Goal: Task Accomplishment & Management: Manage account settings

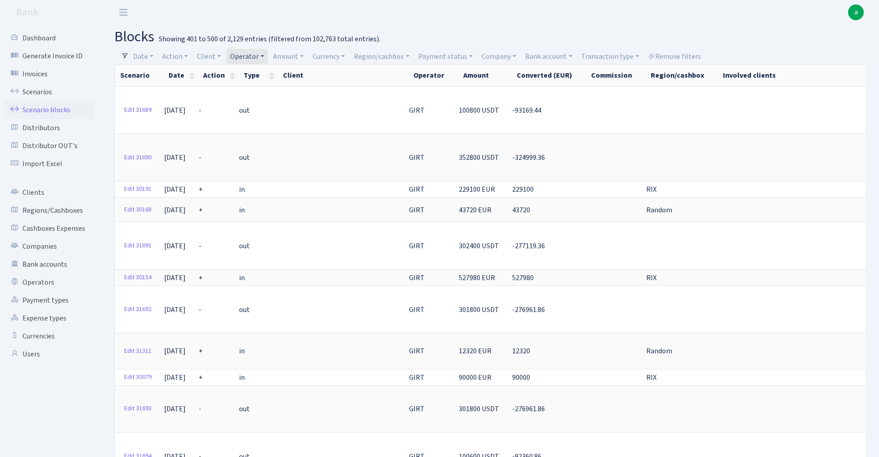
select select "100"
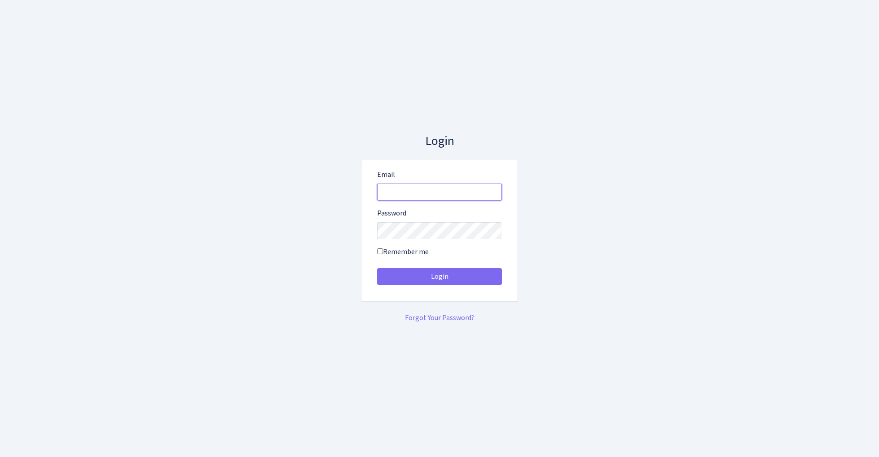
type input "[EMAIL_ADDRESS][DOMAIN_NAME]"
click at [439, 276] on button "Login" at bounding box center [439, 276] width 125 height 17
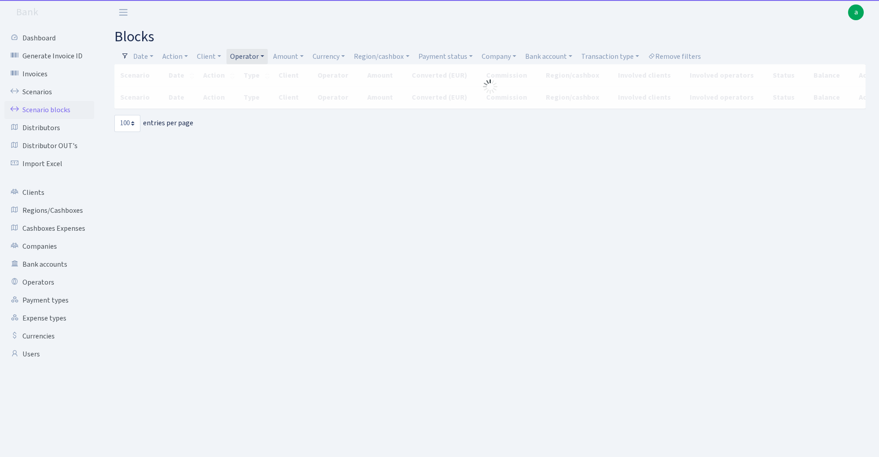
select select "100"
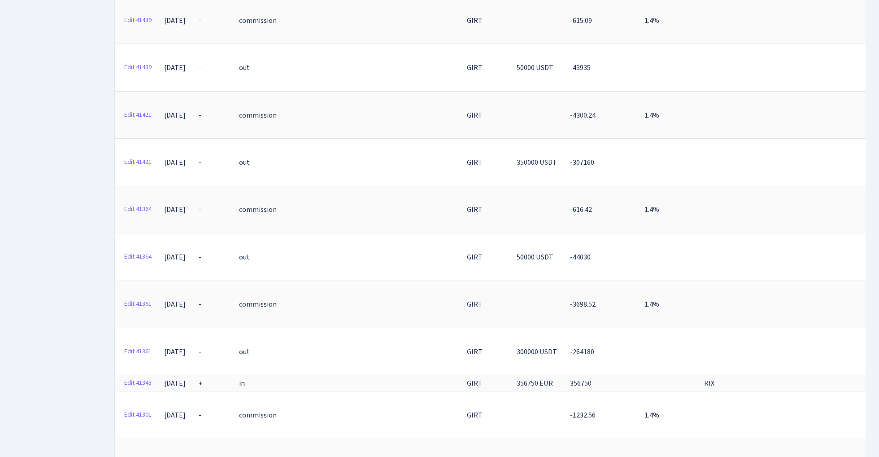
scroll to position [3300, 0]
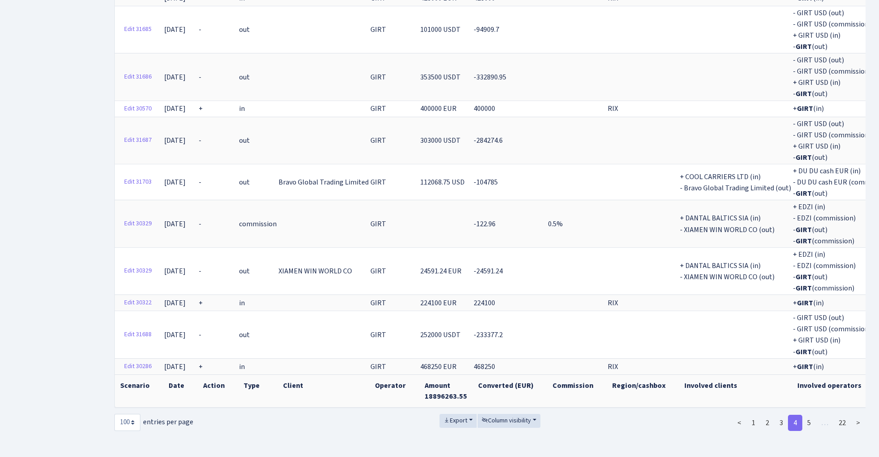
scroll to position [2640, 0]
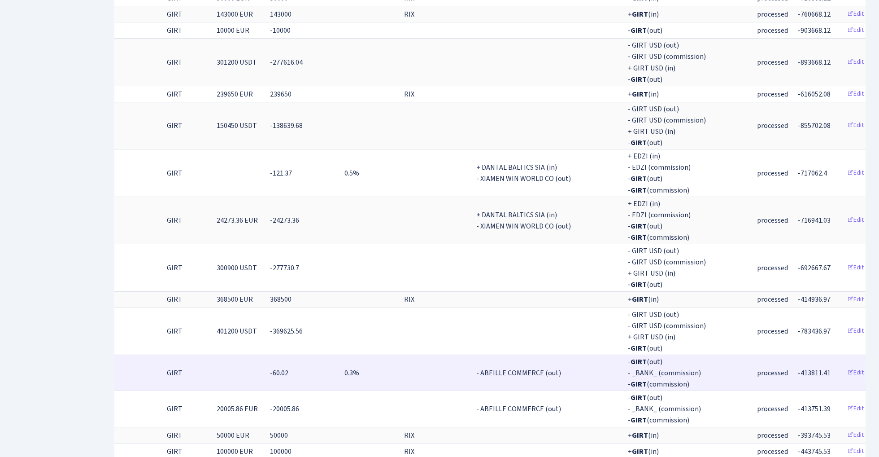
scroll to position [0, 241]
click at [757, 354] on td "processed" at bounding box center [777, 372] width 41 height 36
drag, startPoint x: 756, startPoint y: 344, endPoint x: 793, endPoint y: 344, distance: 37.2
click at [798, 354] on td "-413811.41" at bounding box center [820, 372] width 45 height 36
copy span "-413811.41"
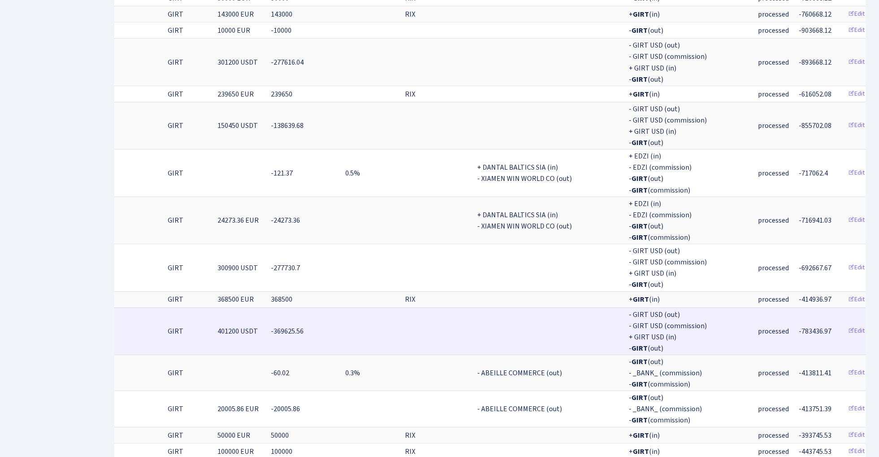
drag, startPoint x: 755, startPoint y: 301, endPoint x: 795, endPoint y: 302, distance: 40.4
click at [798, 307] on td "-783436.97" at bounding box center [820, 330] width 45 height 47
copy span "-783436.97"
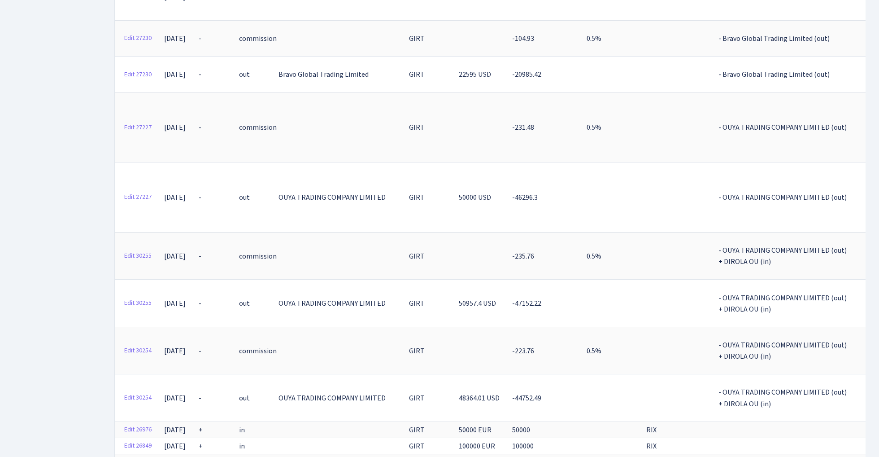
scroll to position [3024, 0]
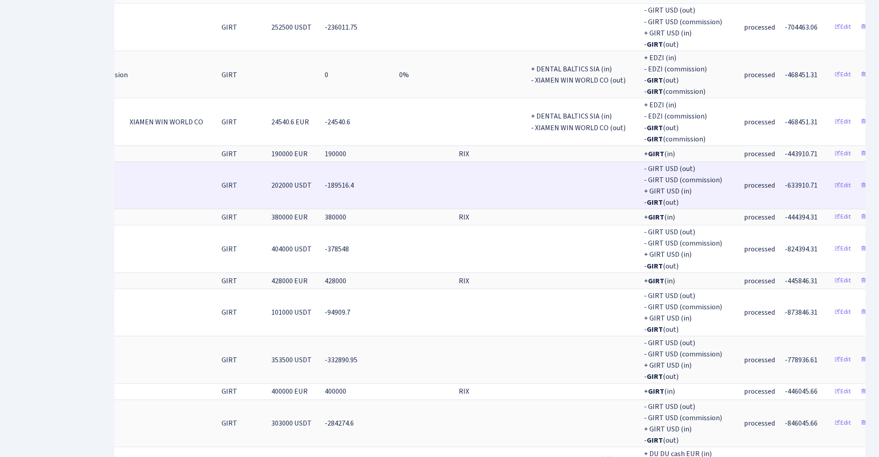
scroll to position [0, 148]
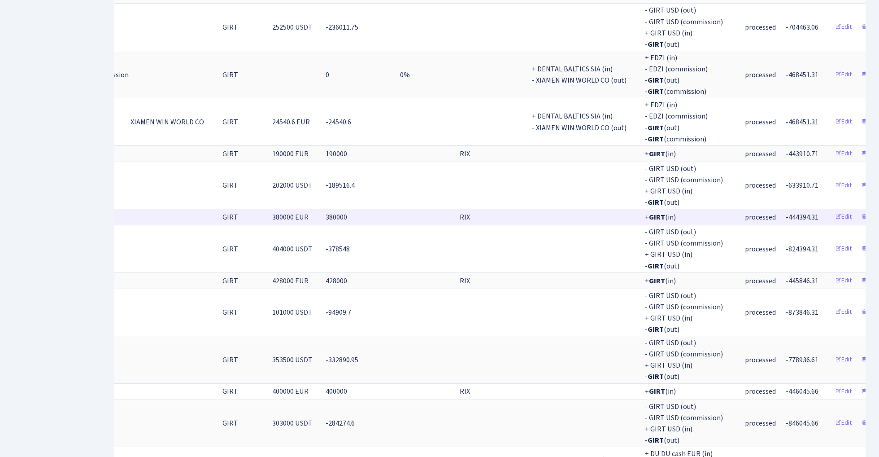
drag, startPoint x: 755, startPoint y: 152, endPoint x: 797, endPoint y: 153, distance: 42.2
click at [797, 209] on td "-444394.31" at bounding box center [807, 217] width 45 height 16
copy span "-444394.31"
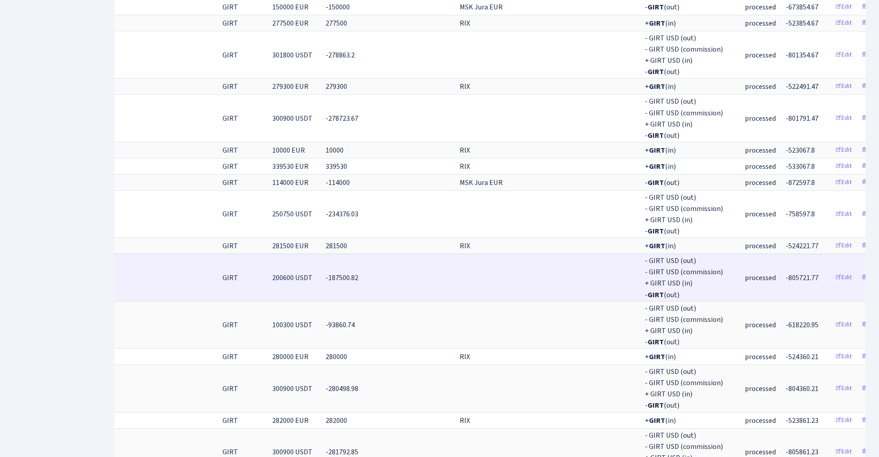
drag, startPoint x: 753, startPoint y: 248, endPoint x: 786, endPoint y: 246, distance: 33.2
click at [786, 253] on tr "Edit 36842 28.06.2024 - out GIRT 200600 USDT -187500.82 - GIRT USD (out) - GIRT…" at bounding box center [431, 276] width 928 height 47
click at [786, 273] on span "-805721.77" at bounding box center [802, 278] width 33 height 10
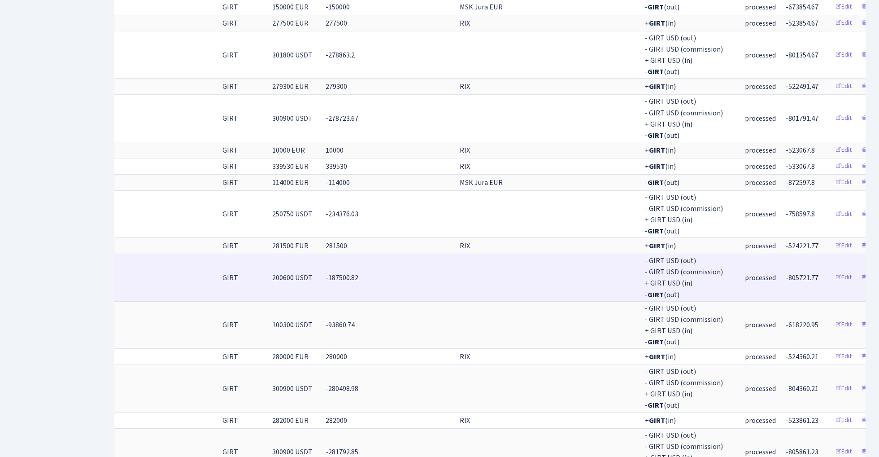
copy span "805721.77"
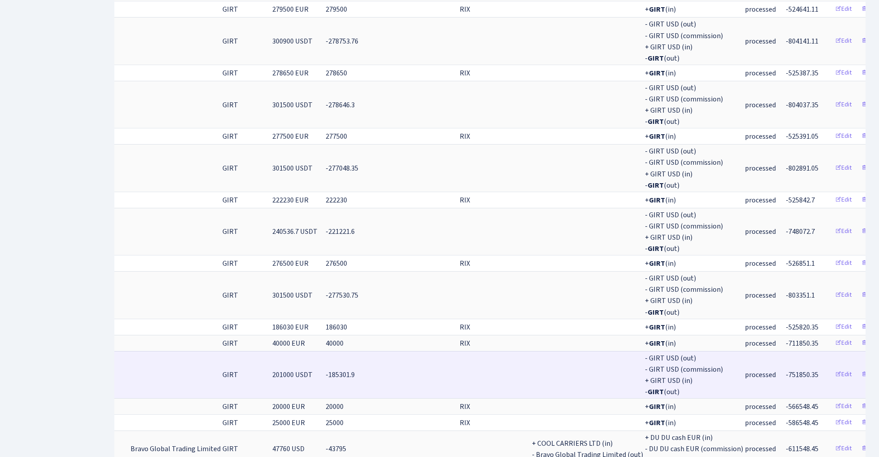
click at [786, 370] on span "-751850.35" at bounding box center [802, 375] width 33 height 10
copy span "751850.35"
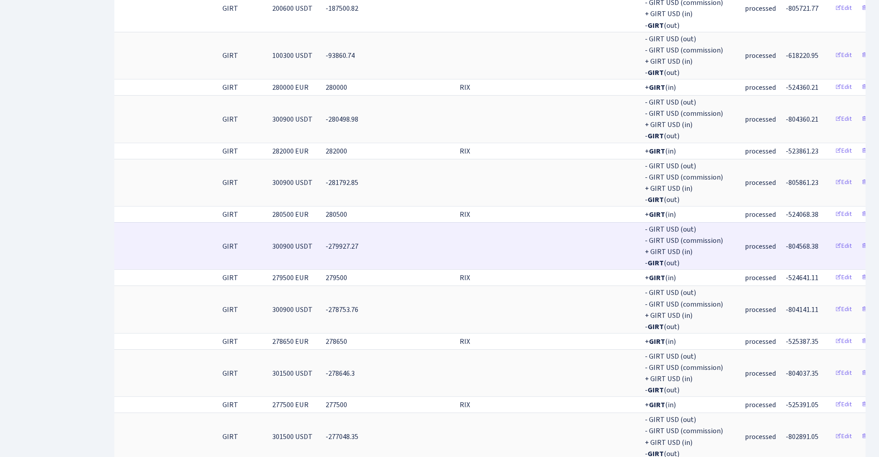
click at [786, 241] on span "-804568.38" at bounding box center [802, 246] width 33 height 10
copy span "804568.38"
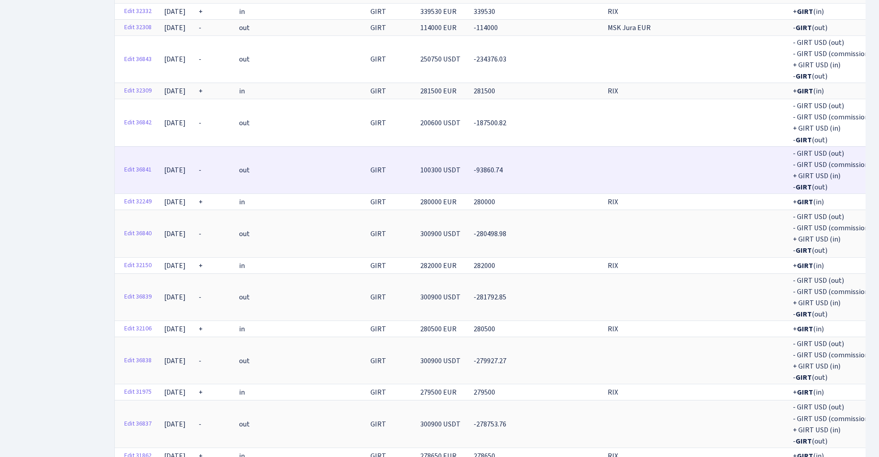
scroll to position [1264, 0]
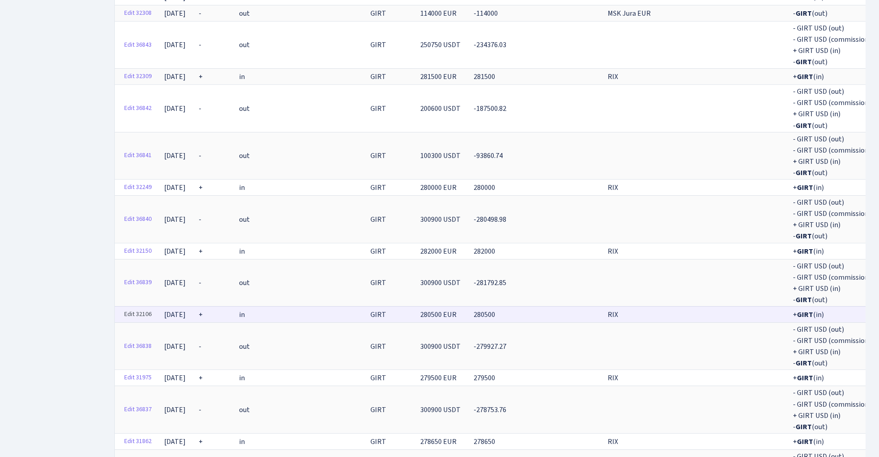
click at [137, 307] on link "Edit 32106" at bounding box center [137, 314] width 35 height 14
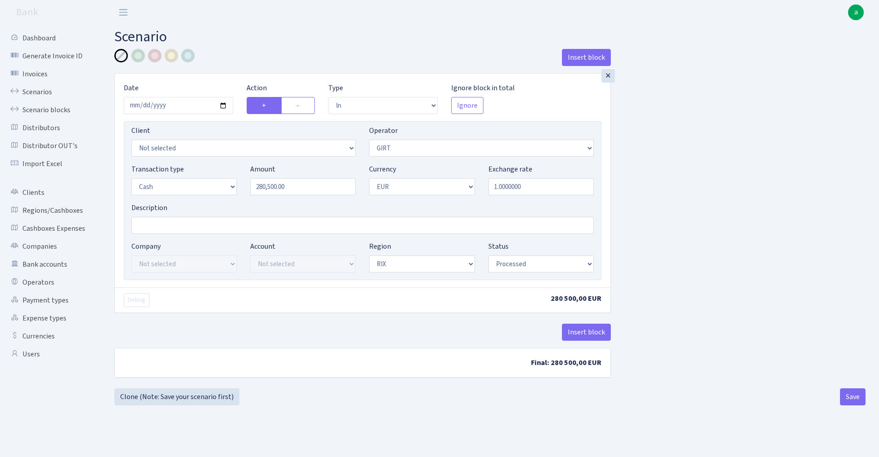
select select "in"
select select "7"
select select "1"
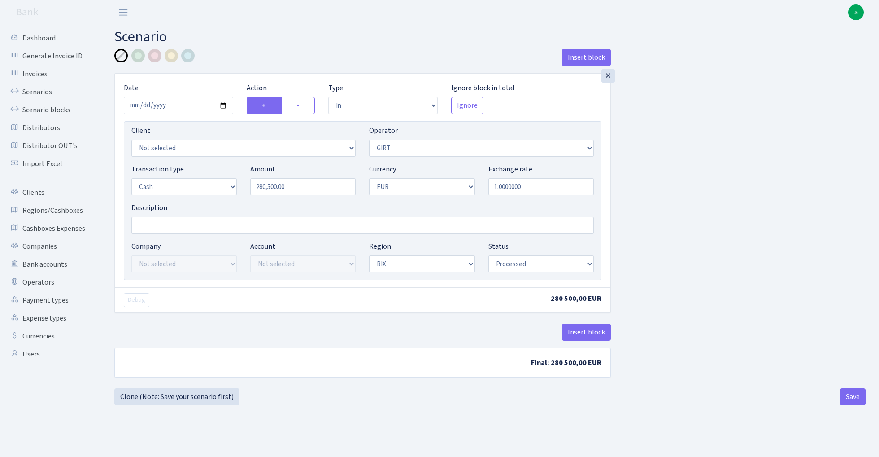
select select "processed"
click at [183, 224] on input "Description" at bounding box center [362, 225] width 463 height 17
type input "[PERSON_NAME] +500 eur bonuss"
click at [172, 56] on div at bounding box center [171, 55] width 13 height 13
click at [589, 331] on button "Insert block" at bounding box center [586, 331] width 49 height 17
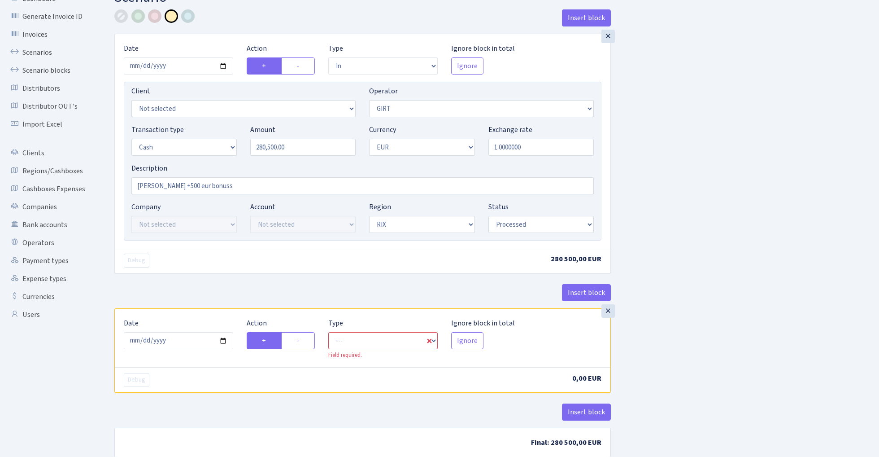
scroll to position [40, 0]
click at [181, 337] on input "2025-09-20" at bounding box center [178, 339] width 109 height 17
type input "2024-06-20"
click at [216, 290] on div "Insert block" at bounding box center [362, 295] width 497 height 24
click at [301, 340] on label "-" at bounding box center [298, 339] width 34 height 17
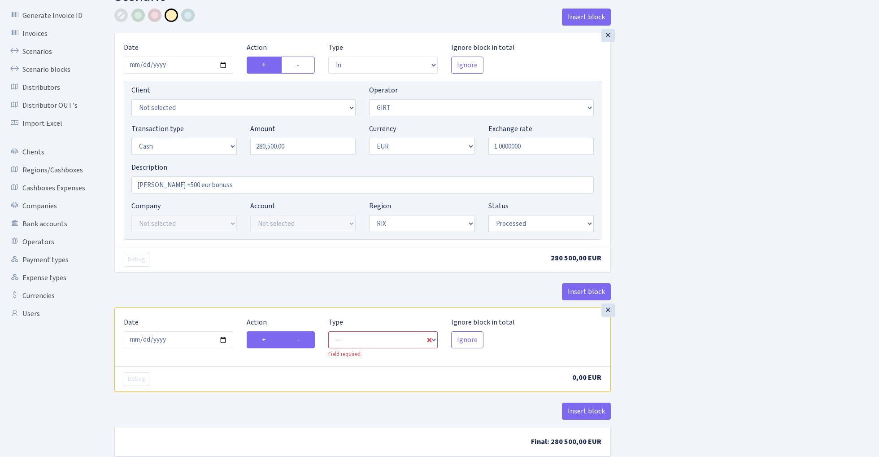
click at [301, 340] on input "-" at bounding box center [300, 337] width 6 height 6
radio input "true"
radio input "false"
select select "commission"
select select "7"
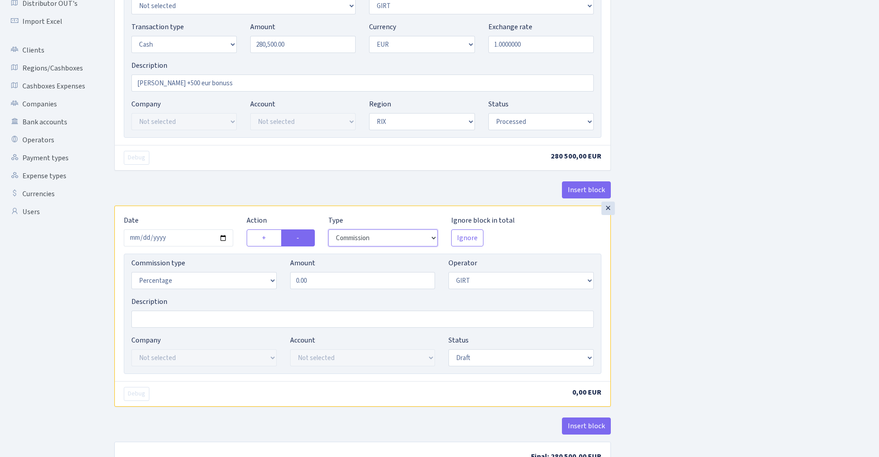
scroll to position [151, 0]
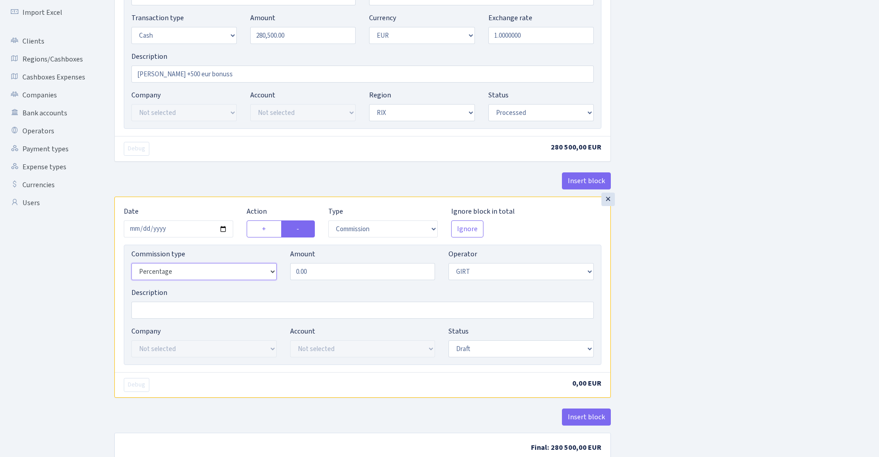
select select "fixed"
click at [333, 270] on input "0.00" at bounding box center [362, 271] width 145 height 17
type input "500.00"
click at [702, 233] on div "Insert block × Date 2024-06-20 Action + - Type --- In Out Commission Field requ…" at bounding box center [490, 185] width 765 height 575
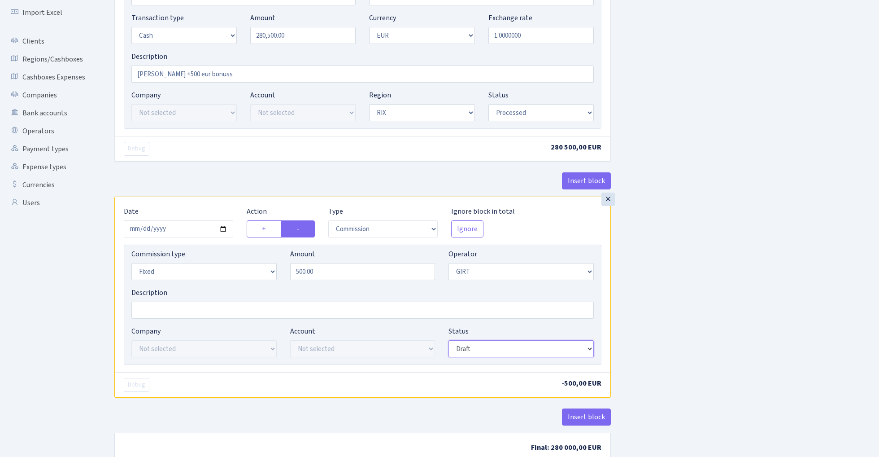
select select "processed"
click at [639, 299] on div "Insert block × Date 2024-06-20 Action + - Type --- In Out Commission Field requ…" at bounding box center [490, 185] width 765 height 575
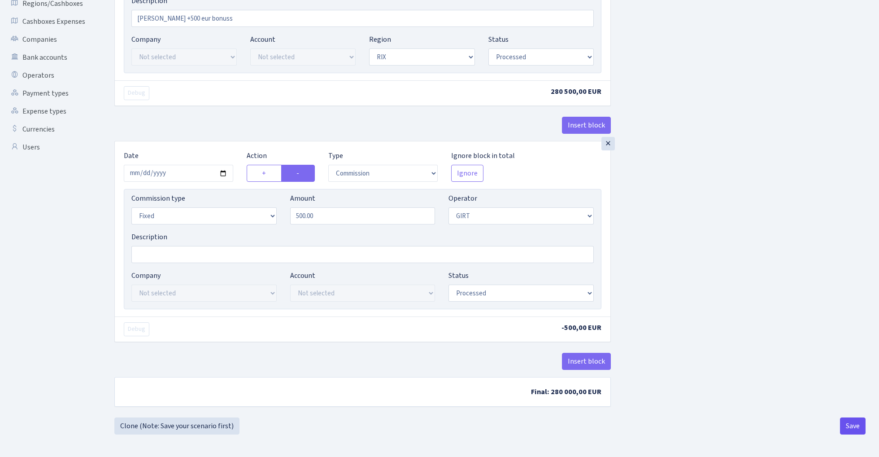
scroll to position [209, 0]
click at [858, 427] on button "Save" at bounding box center [853, 425] width 26 height 17
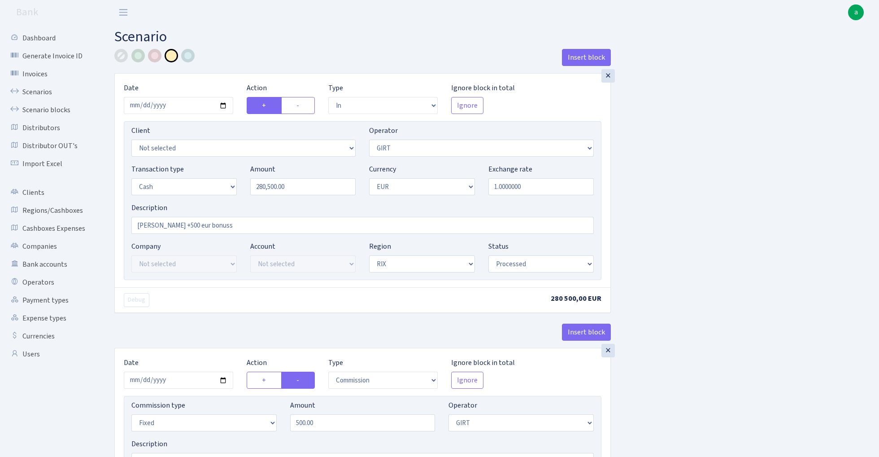
select select "in"
select select "7"
select select "1"
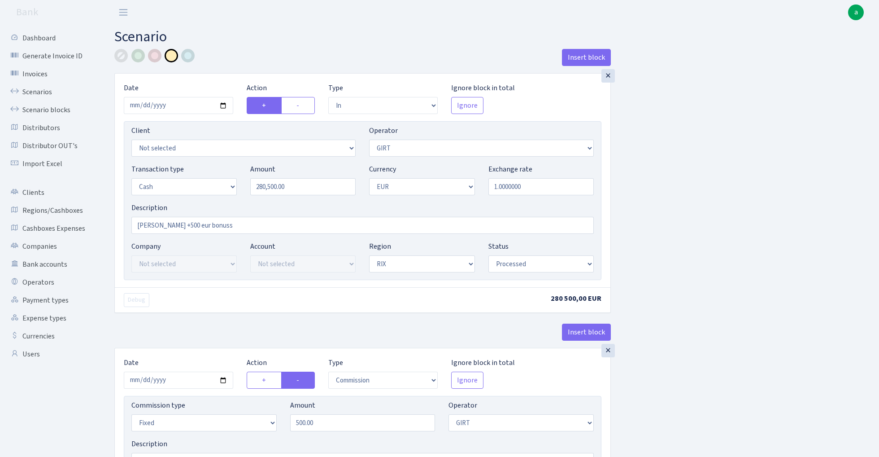
select select "processed"
select select "commission"
select select "fixed"
select select "7"
select select "processed"
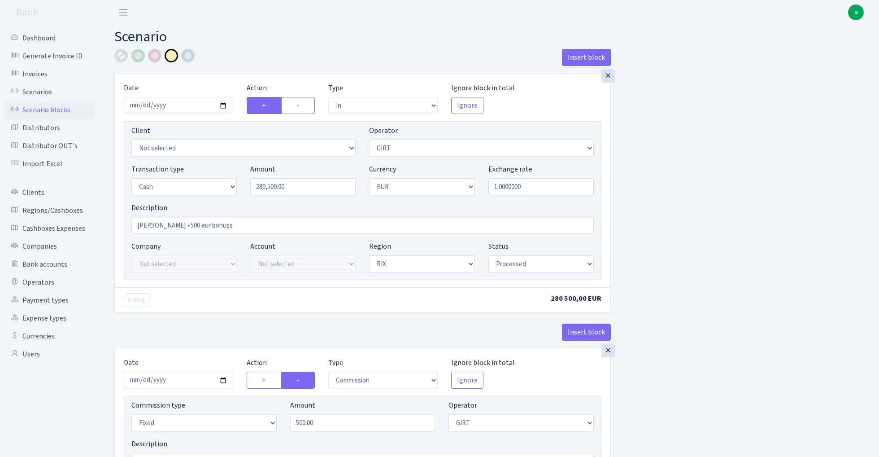
click at [58, 106] on link "Scenario blocks" at bounding box center [49, 110] width 90 height 18
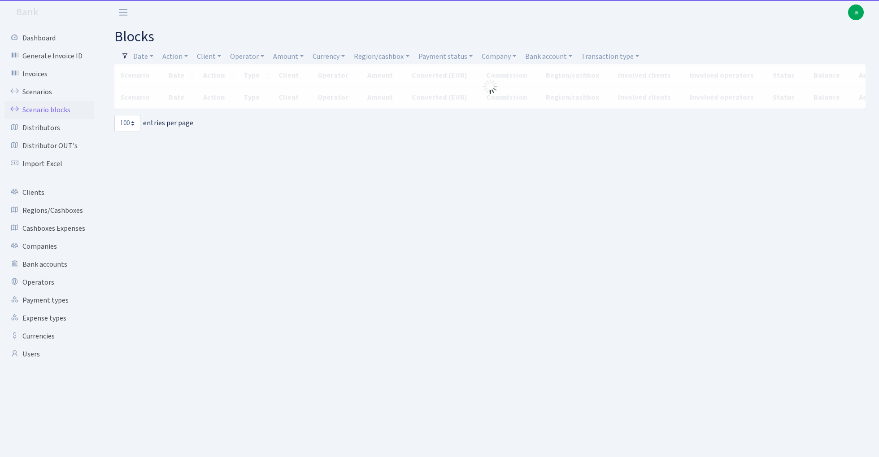
select select "100"
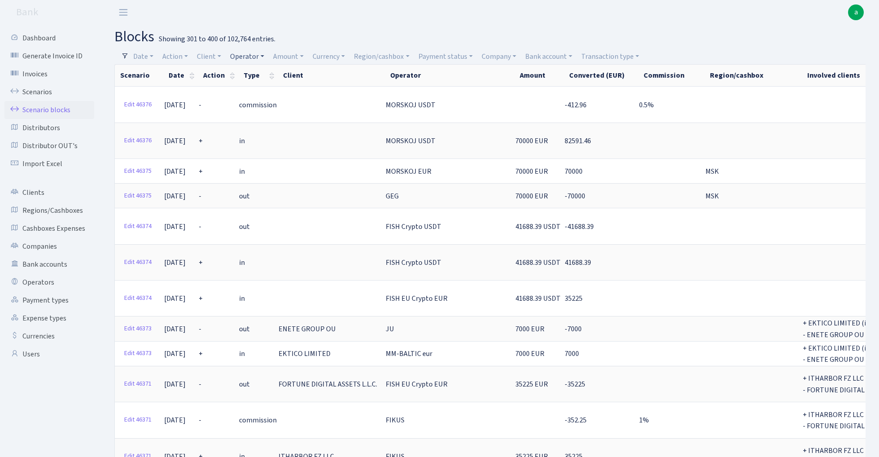
click at [246, 57] on link "Operator" at bounding box center [247, 56] width 41 height 15
click at [252, 87] on input "search" at bounding box center [263, 89] width 66 height 14
type input "girt"
click at [258, 105] on li "GIRT" at bounding box center [263, 105] width 68 height 16
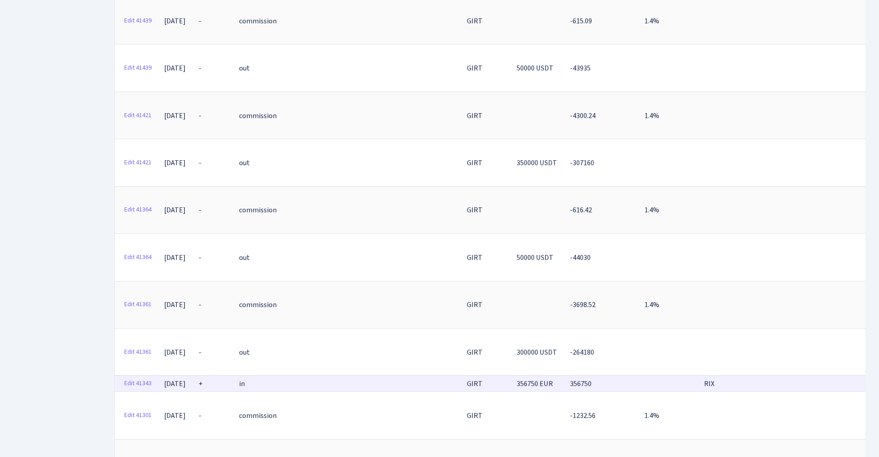
scroll to position [3300, 0]
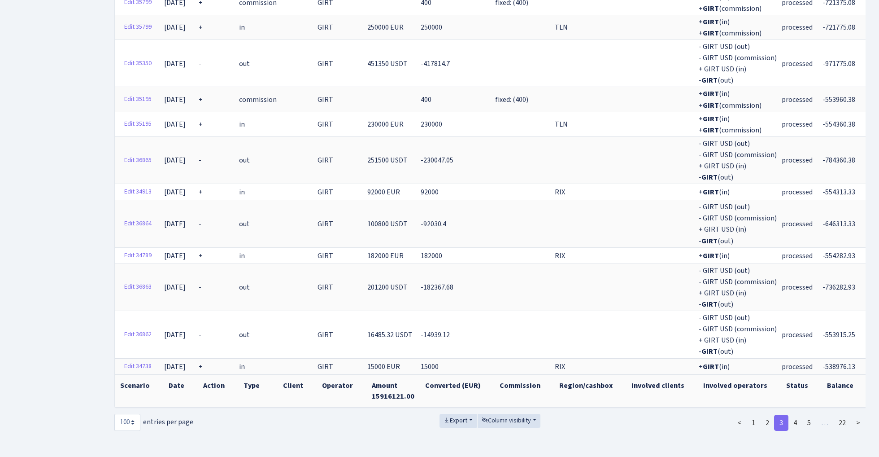
scroll to position [2753, 0]
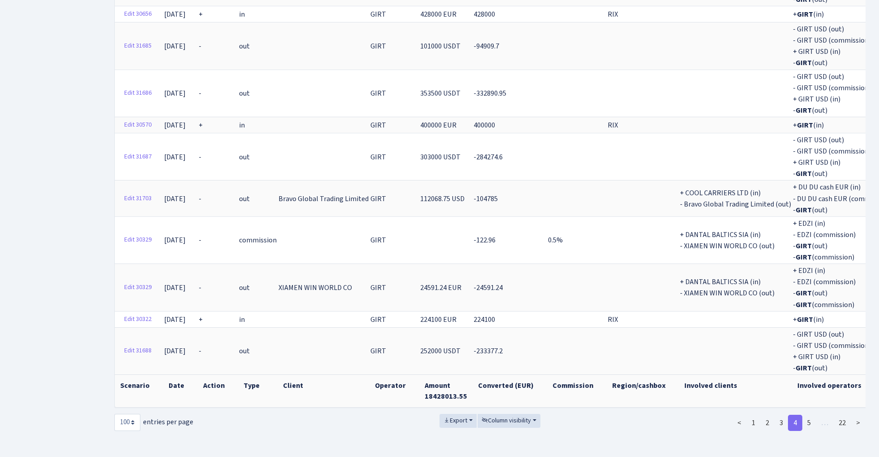
scroll to position [2656, 0]
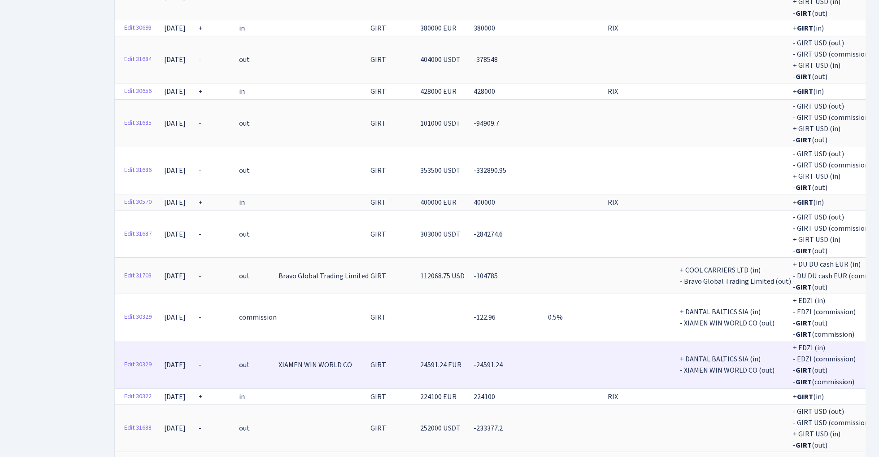
click at [520, 341] on td "-24591.24" at bounding box center [510, 364] width 74 height 47
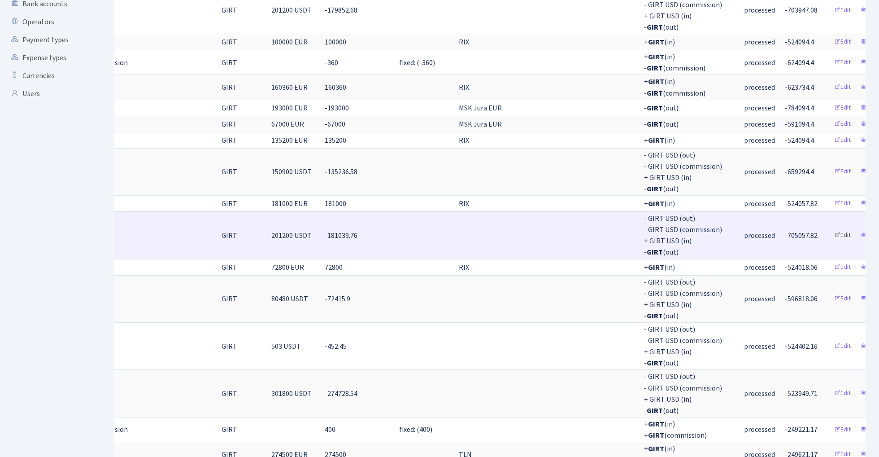
scroll to position [0, 148]
click at [786, 231] on span "-705057.82" at bounding box center [802, 236] width 33 height 10
copy span "705057.82"
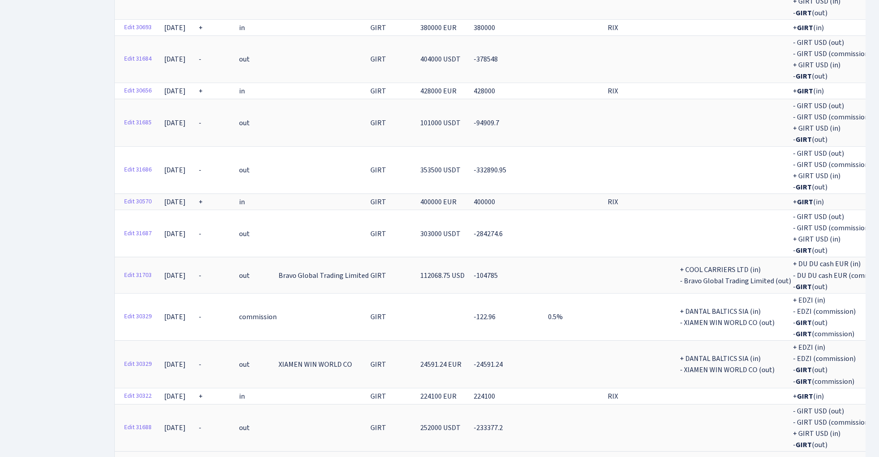
scroll to position [2656, 0]
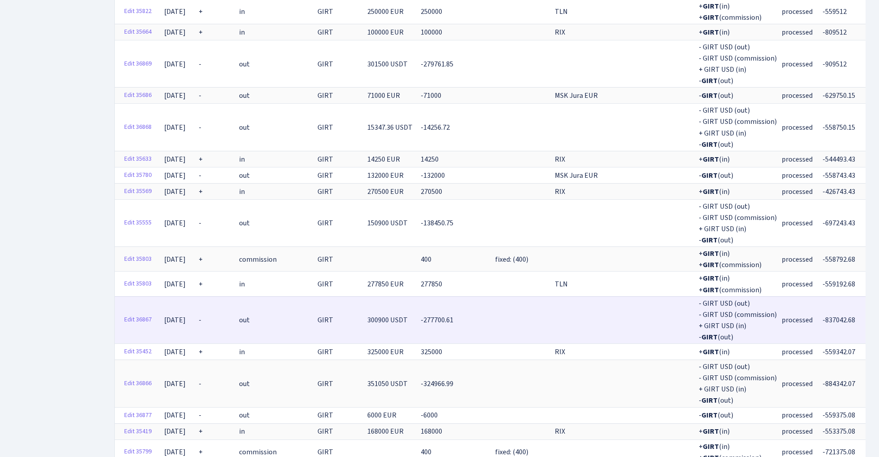
scroll to position [2388, 0]
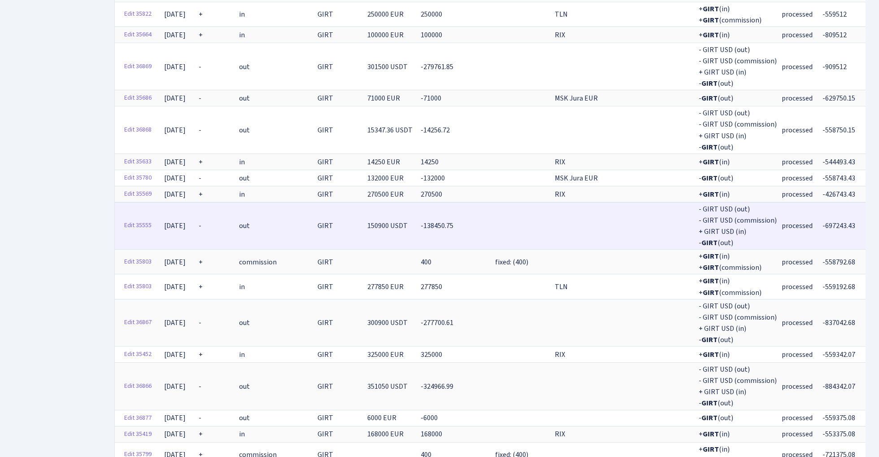
click at [823, 221] on span "-697243.43" at bounding box center [839, 226] width 33 height 10
copy span "697243.43"
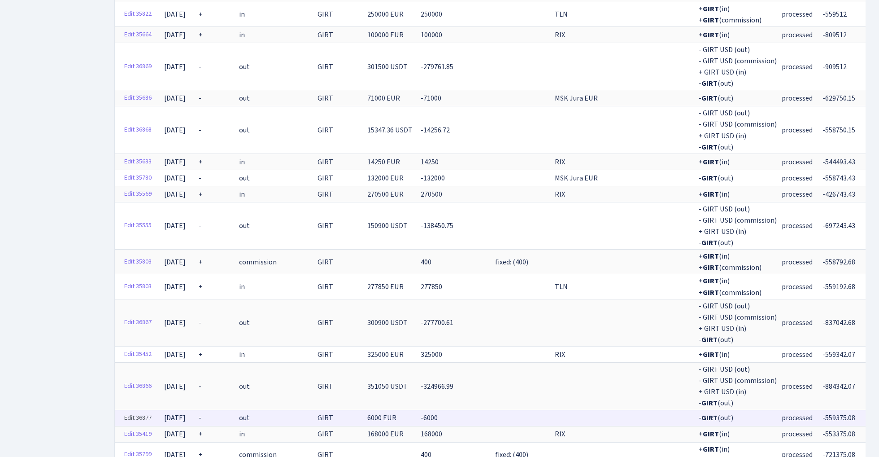
click at [140, 411] on link "Edit 36877" at bounding box center [137, 418] width 35 height 14
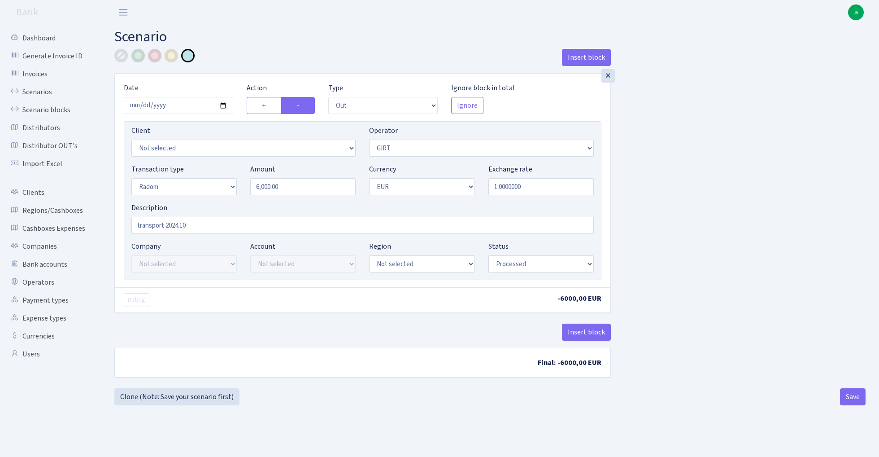
select select "out"
select select "7"
select select "11"
select select "1"
select select "pending"
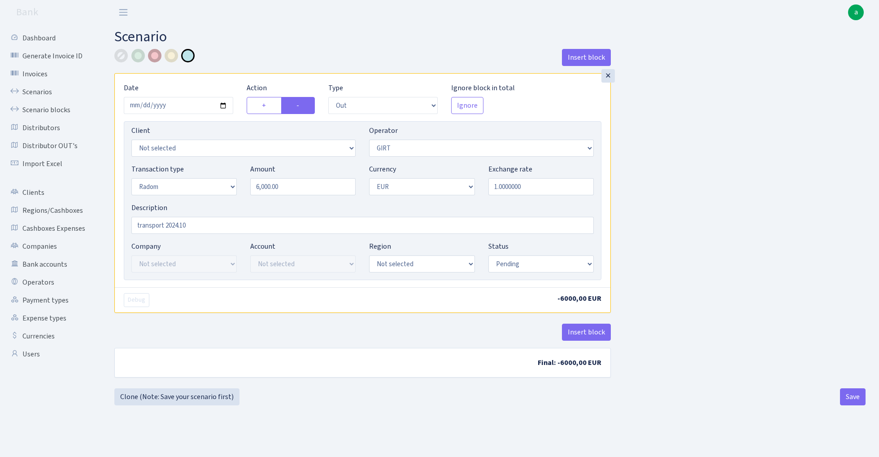
click at [157, 56] on div at bounding box center [154, 55] width 13 height 13
click at [851, 400] on button "Save" at bounding box center [853, 396] width 26 height 17
select select "out"
select select "7"
select select "11"
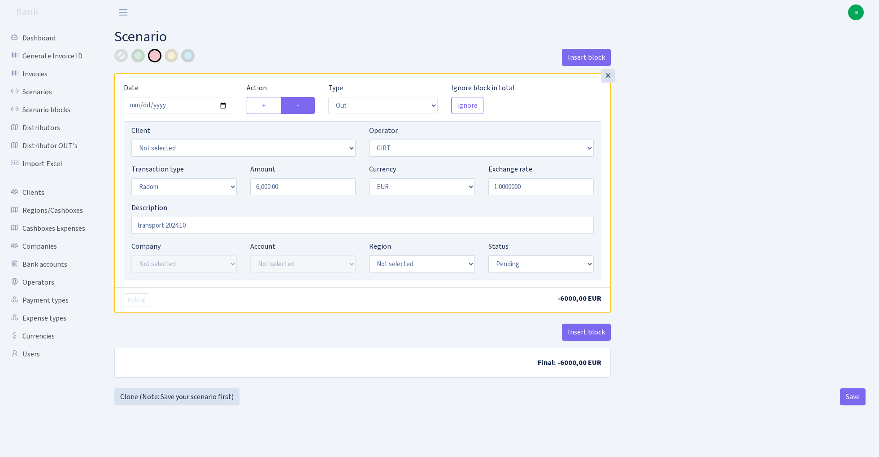
select select "1"
select select "pending"
click at [44, 112] on link "Scenario blocks" at bounding box center [49, 110] width 90 height 18
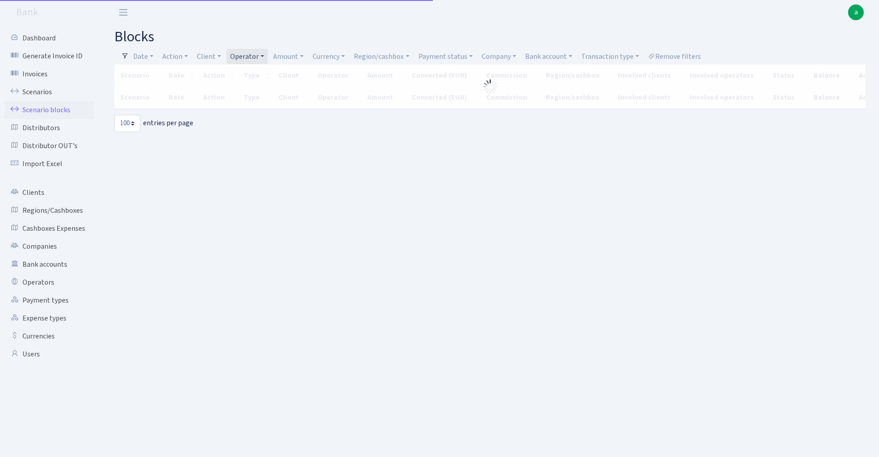
select select "100"
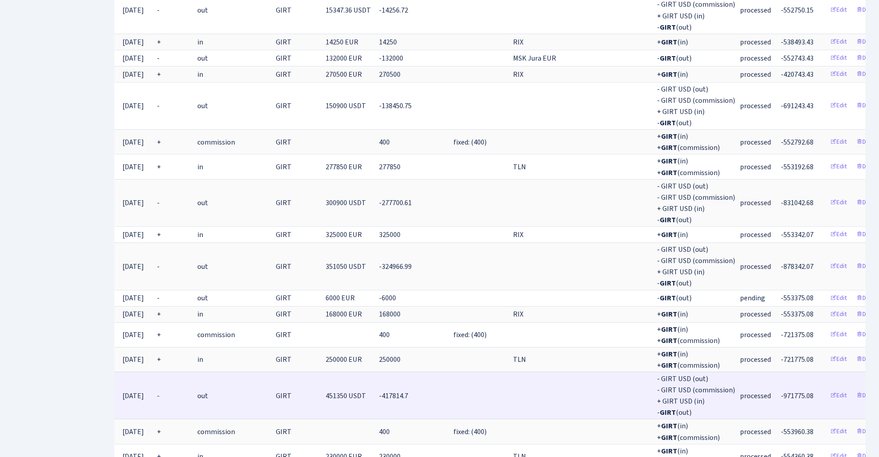
scroll to position [0, 41]
click at [782, 391] on span "-971775.08" at bounding box center [798, 396] width 33 height 10
copy span "971775.08"
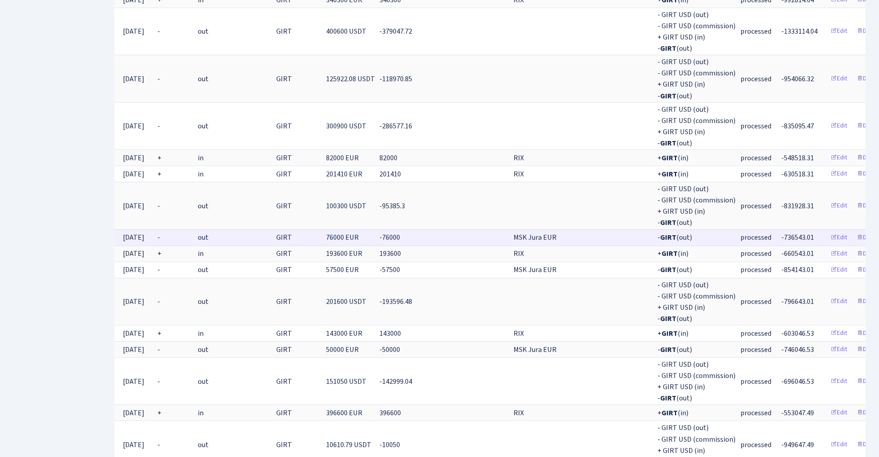
scroll to position [1543, 0]
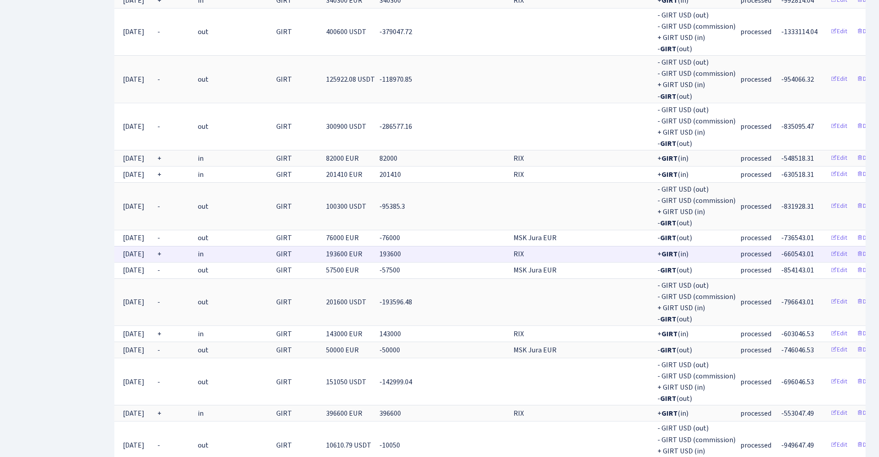
click at [782, 249] on span "-660543.01" at bounding box center [798, 254] width 33 height 10
copy span "660543.01"
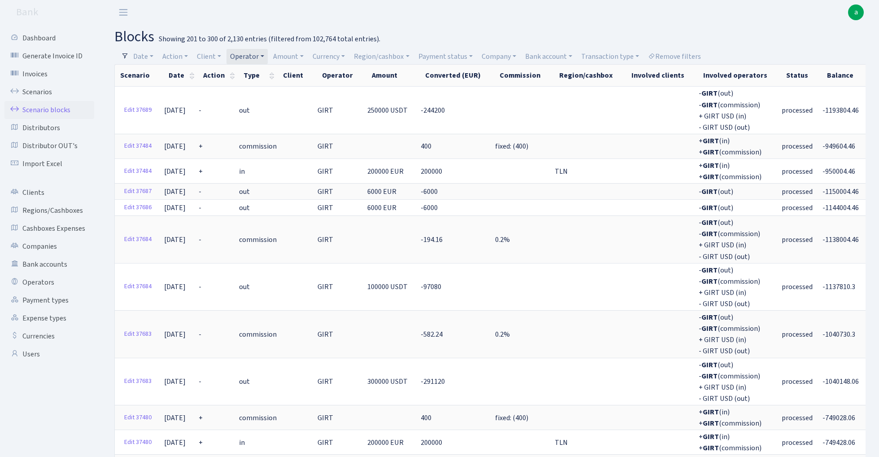
scroll to position [0, 0]
click at [145, 56] on link "Date" at bounding box center [143, 56] width 27 height 15
click at [169, 73] on input "20.09.2025 - 20.09.2025" at bounding box center [201, 73] width 107 height 17
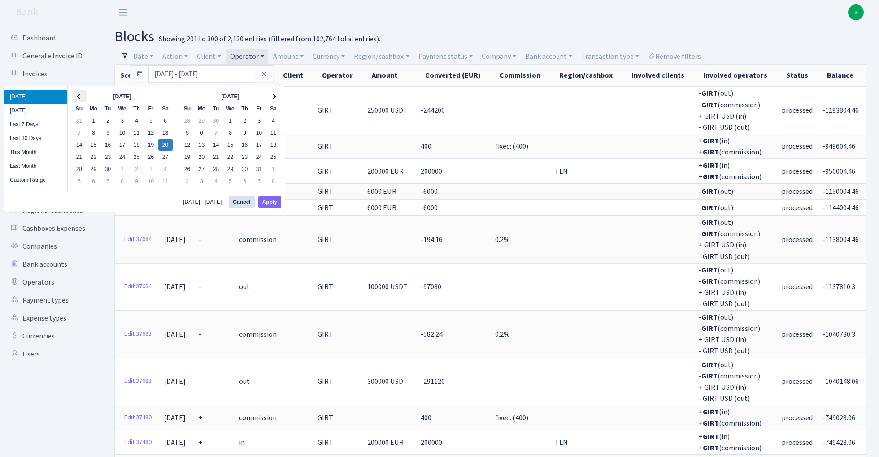
click at [80, 96] on span at bounding box center [79, 96] width 5 height 5
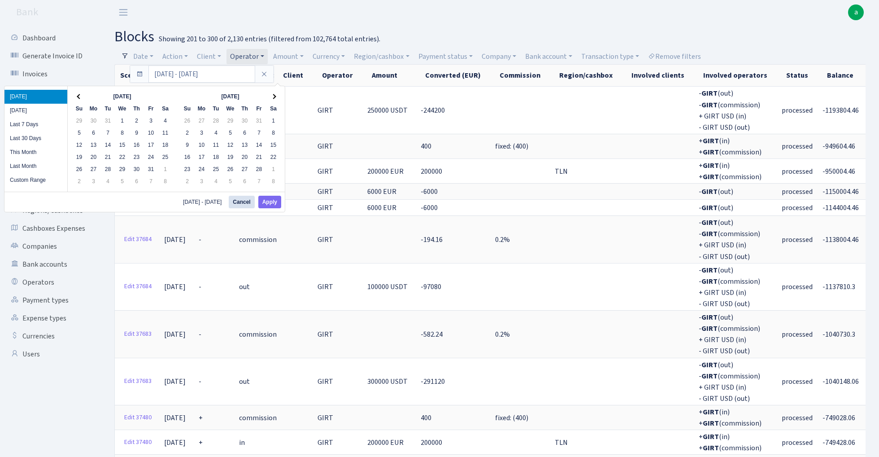
click at [80, 96] on span at bounding box center [79, 96] width 5 height 5
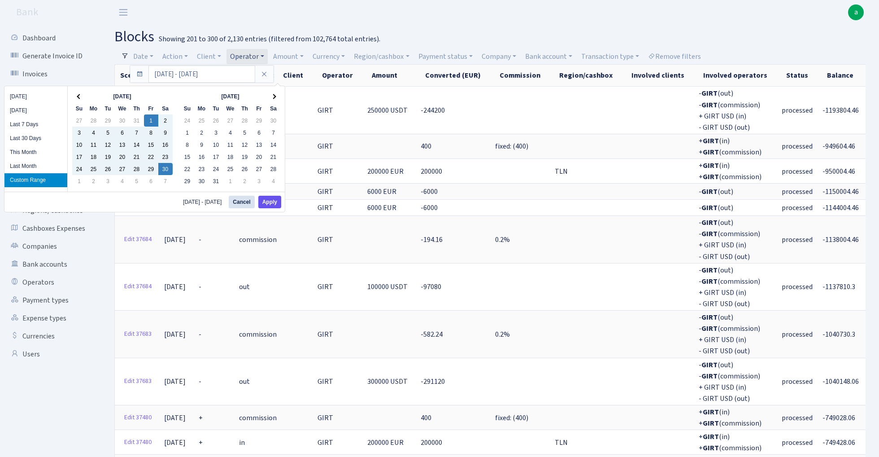
click at [276, 201] on button "Apply" at bounding box center [269, 202] width 23 height 13
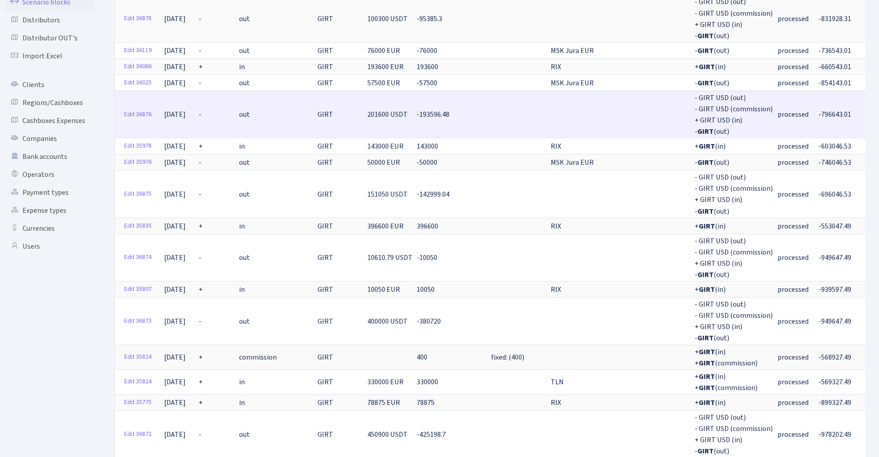
scroll to position [110, 0]
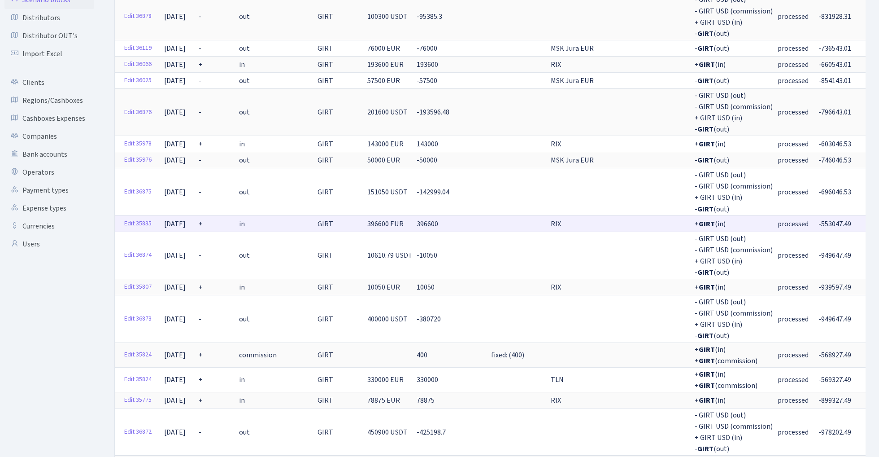
click at [819, 219] on span "-553047.49" at bounding box center [835, 224] width 33 height 10
copy span "553047.49"
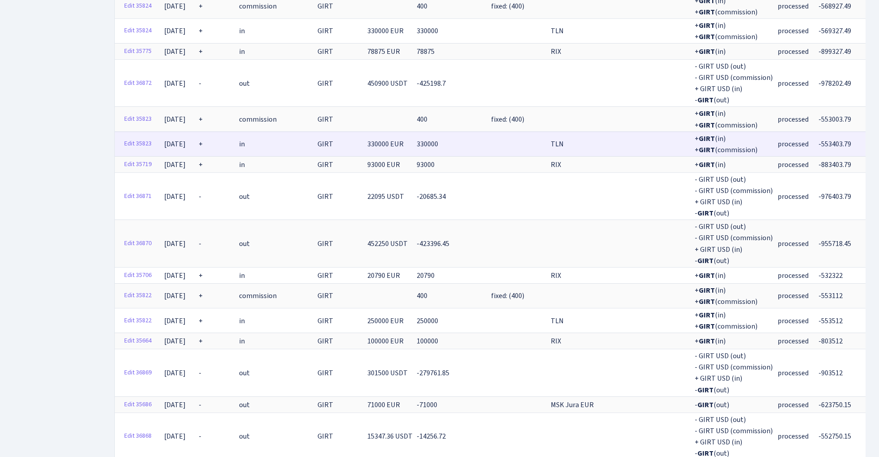
scroll to position [460, 0]
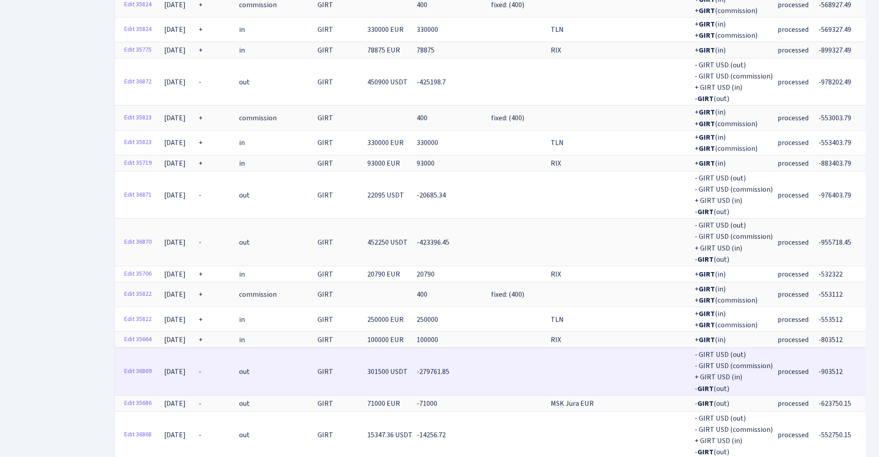
click at [819, 367] on span "-903512" at bounding box center [831, 372] width 24 height 10
copy span "903512"
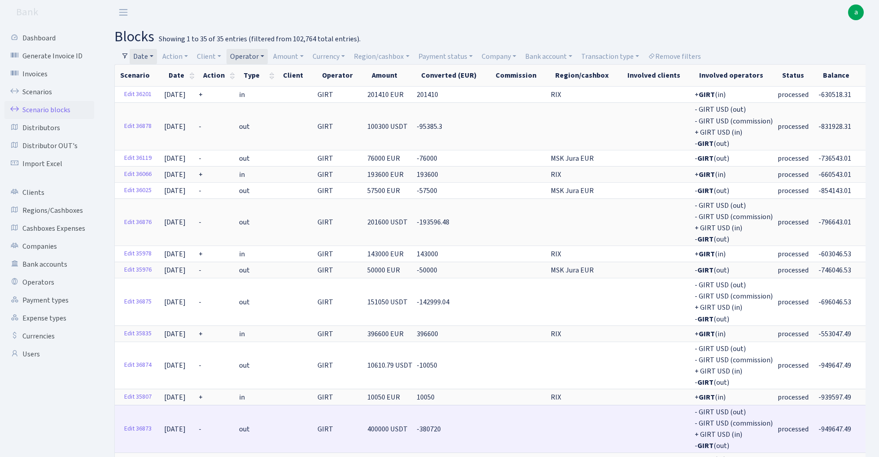
scroll to position [0, 0]
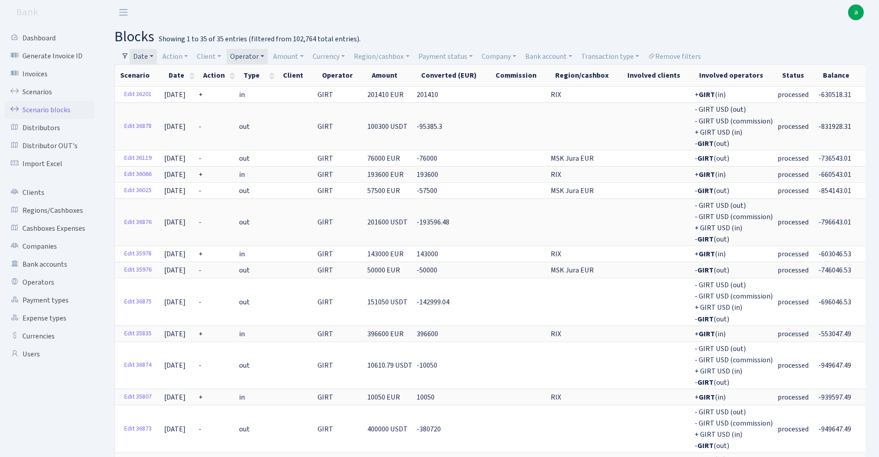
click at [149, 54] on link "Date" at bounding box center [143, 56] width 27 height 15
click at [167, 73] on input "01.11.2024 - 30.11.2024" at bounding box center [201, 73] width 107 height 17
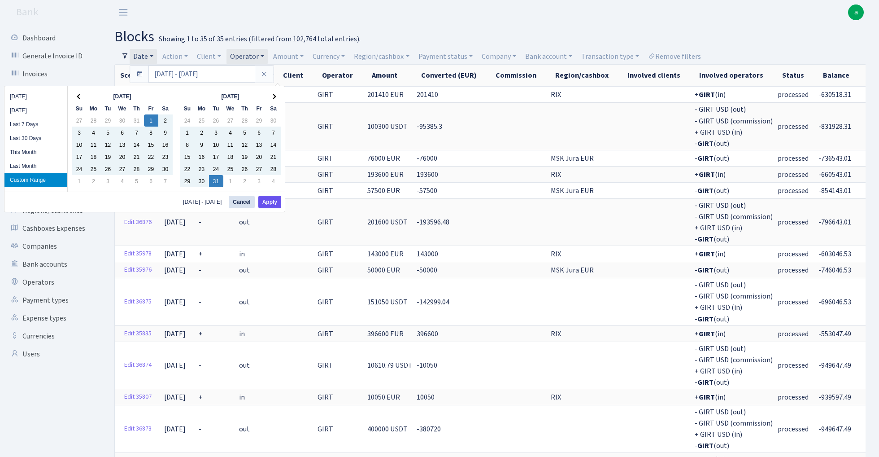
click at [275, 203] on button "Apply" at bounding box center [269, 202] width 23 height 13
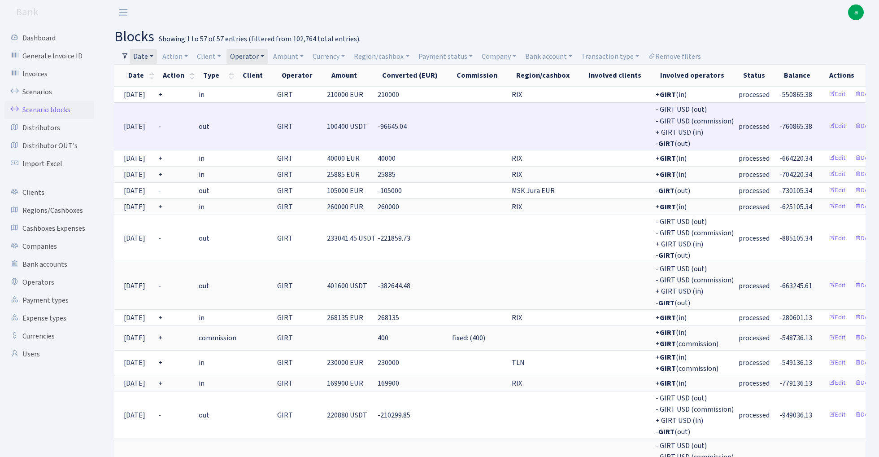
scroll to position [0, 40]
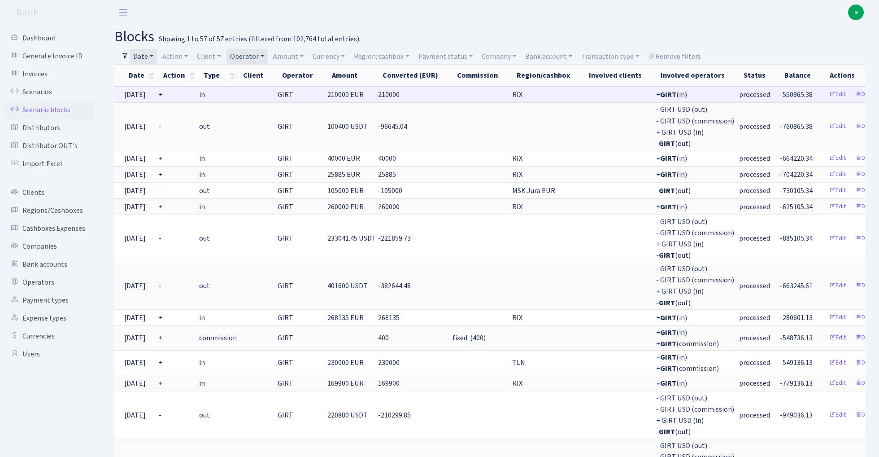
click at [780, 94] on span "-550865.38" at bounding box center [796, 95] width 33 height 10
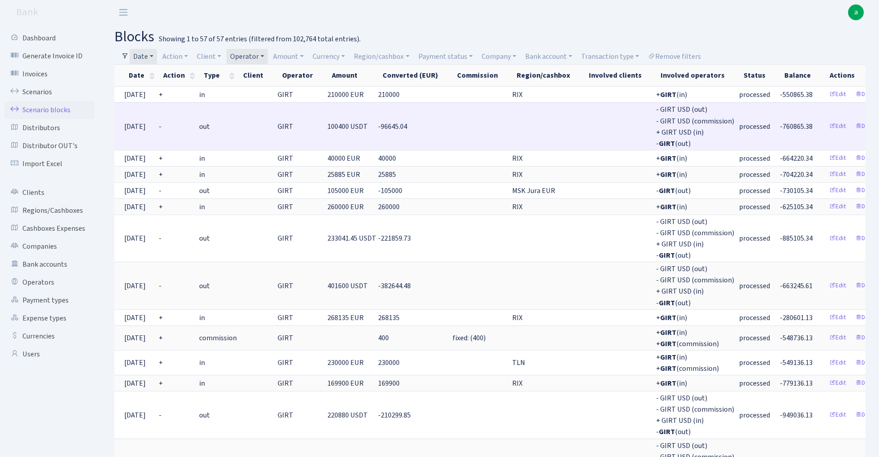
copy span "550865.38"
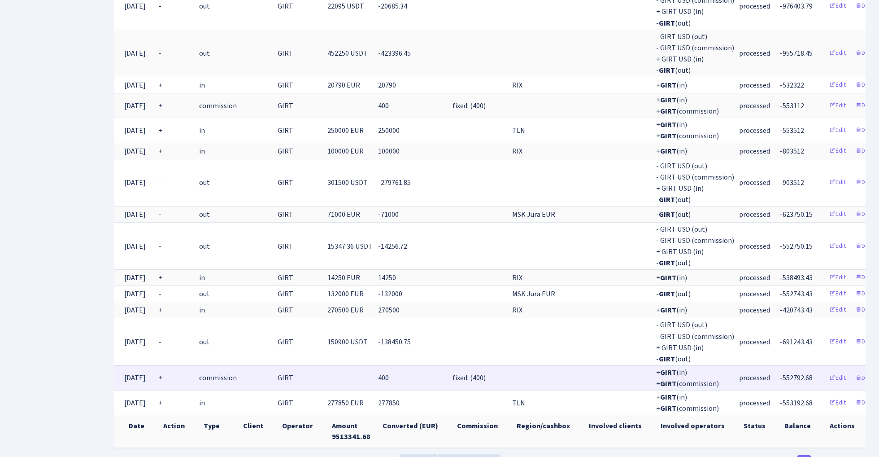
scroll to position [1287, 0]
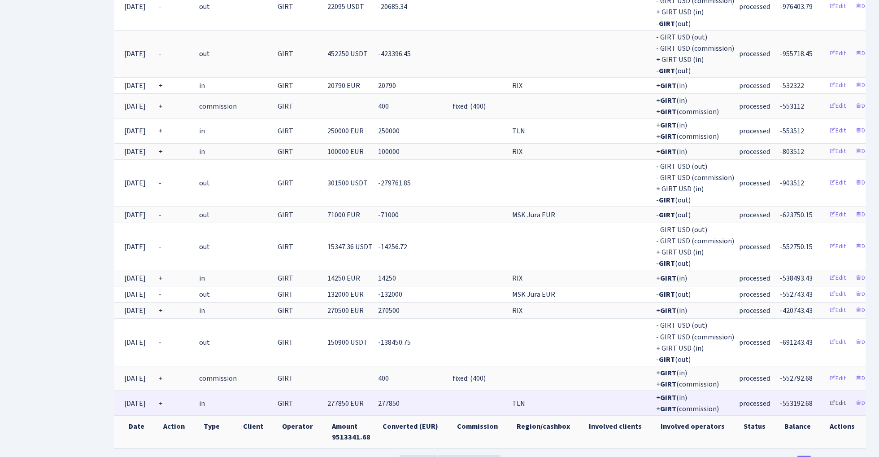
click at [825, 396] on link "Edit" at bounding box center [837, 403] width 25 height 14
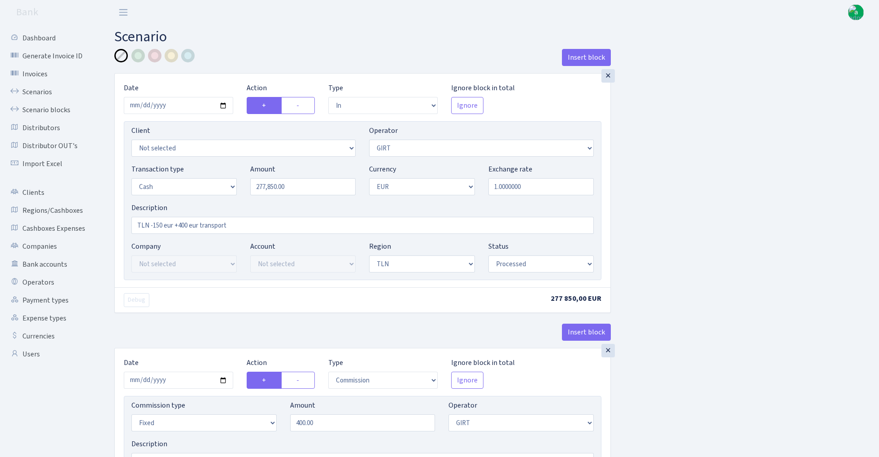
select select "in"
select select "7"
select select "1"
select select "2"
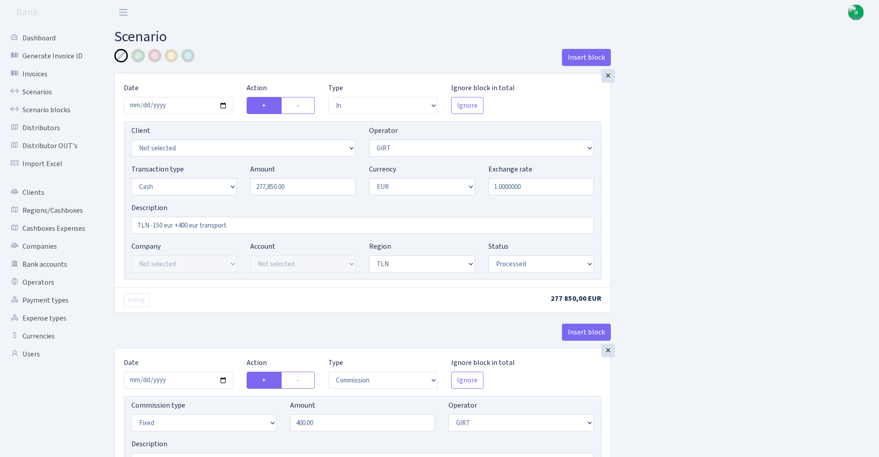
select select "processed"
select select "commission"
select select "fixed"
select select "7"
select select "processed"
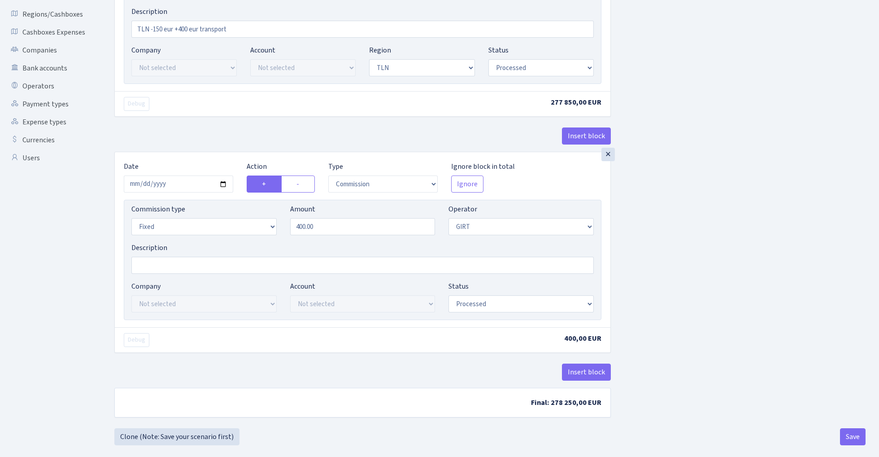
scroll to position [196, 0]
click at [587, 372] on button "Insert block" at bounding box center [586, 371] width 49 height 17
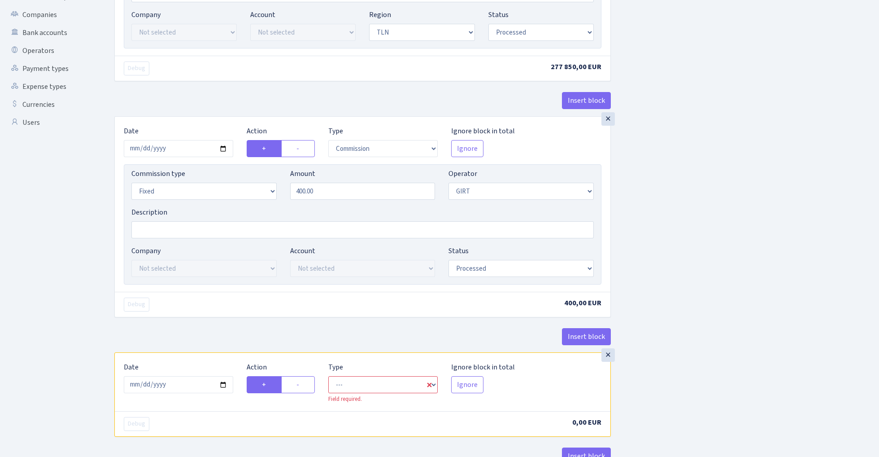
scroll to position [291, 0]
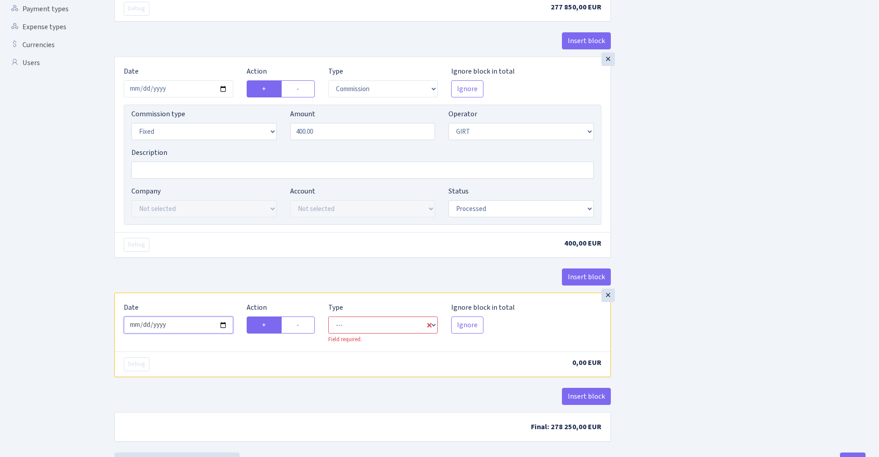
click at [187, 326] on input "[DATE]" at bounding box center [178, 324] width 109 height 17
type input "[DATE]"
click at [235, 248] on div "Debug" at bounding box center [239, 245] width 245 height 14
select select "commission"
select select "7"
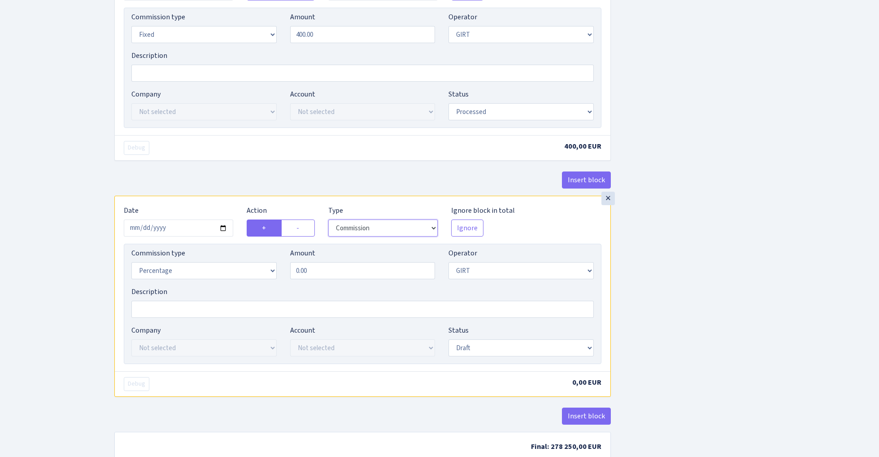
scroll to position [413, 0]
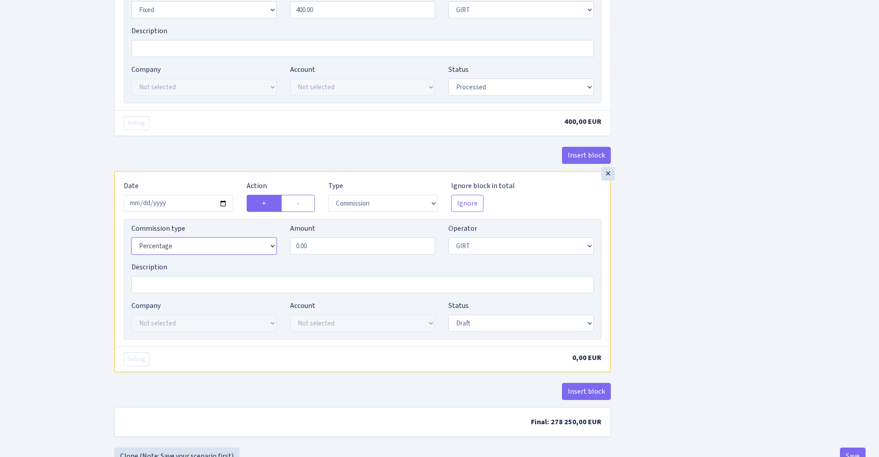
select select "fixed"
click at [336, 251] on input "0.00" at bounding box center [362, 245] width 145 height 17
type input "150.00"
click at [724, 246] on div "Insert block × Date [DATE] Action + - Type --- In Out Commission Field required…" at bounding box center [490, 41] width 765 height 811
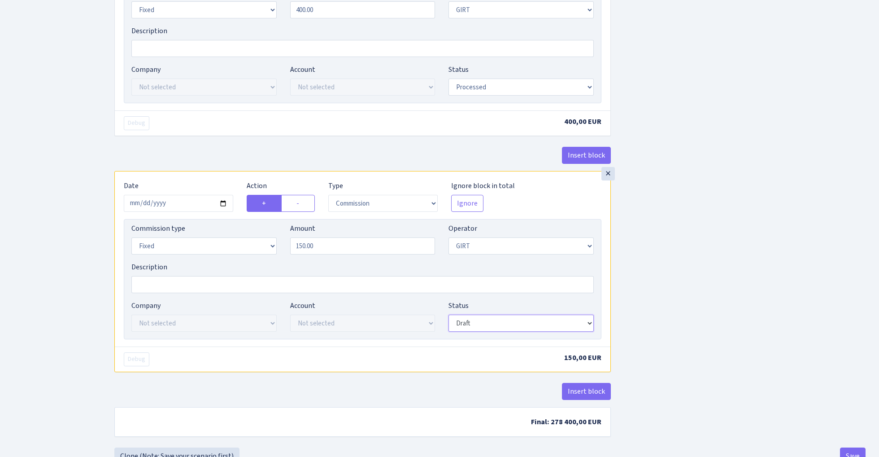
select select "processed"
click at [686, 252] on div "Insert block × Date [DATE] Action + - Type --- In Out Commission Field required…" at bounding box center [490, 41] width 765 height 811
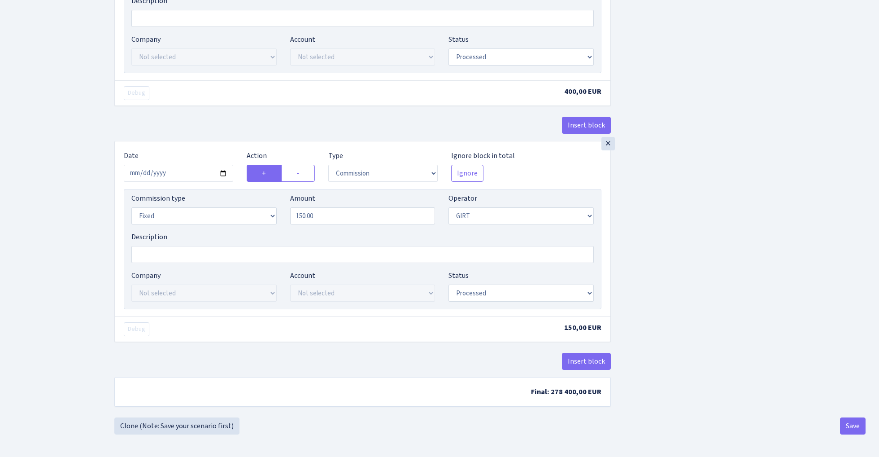
scroll to position [447, 0]
click at [854, 422] on button "Save" at bounding box center [853, 425] width 26 height 17
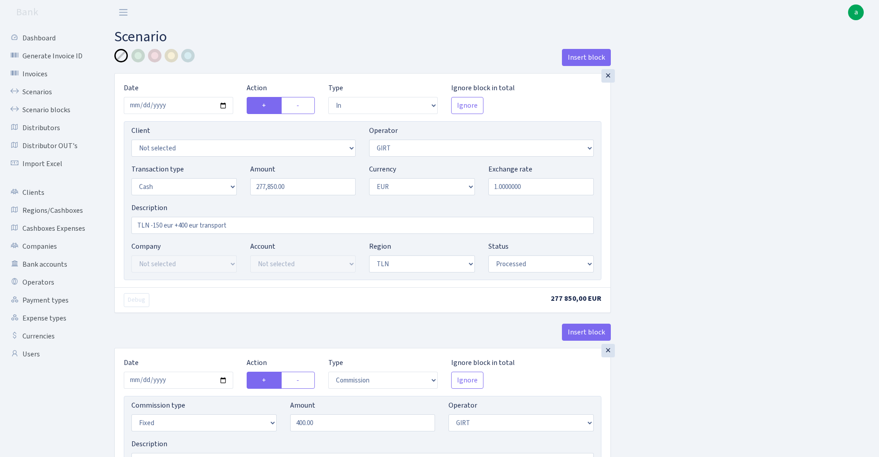
select select "in"
select select "7"
select select "1"
select select "2"
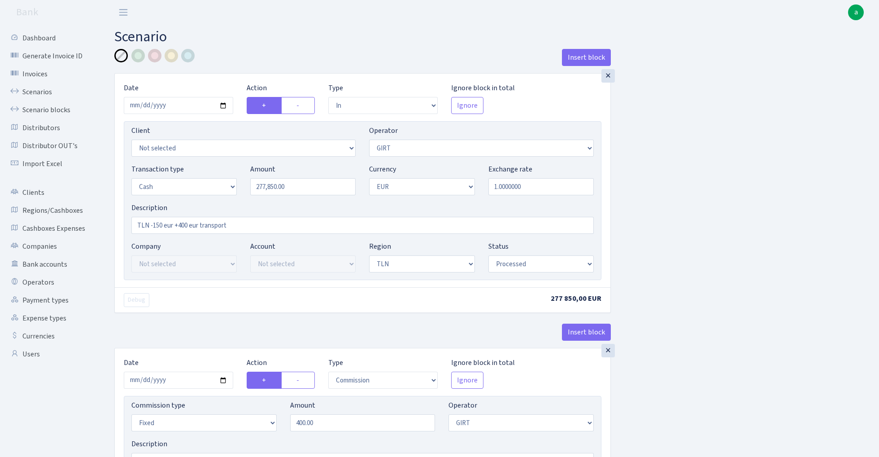
select select "processed"
select select "commission"
select select "fixed"
select select "7"
select select "processed"
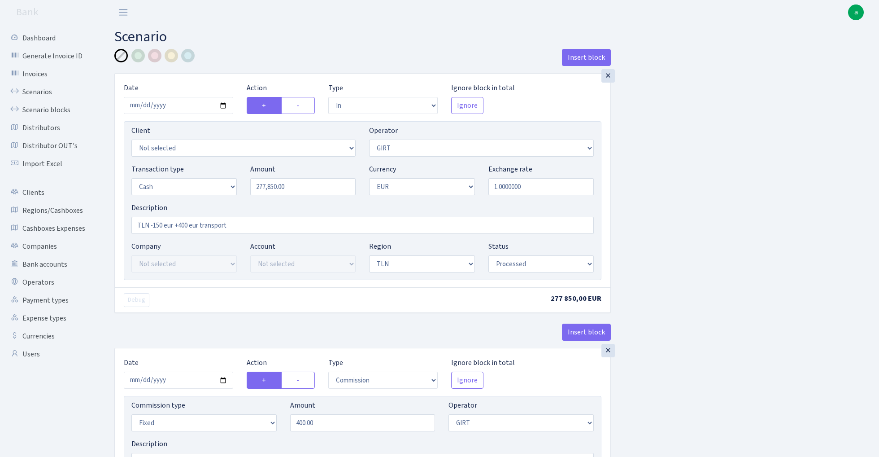
select select "commission"
select select "fixed"
select select "7"
select select "processed"
click at [47, 110] on link "Scenario blocks" at bounding box center [49, 110] width 90 height 18
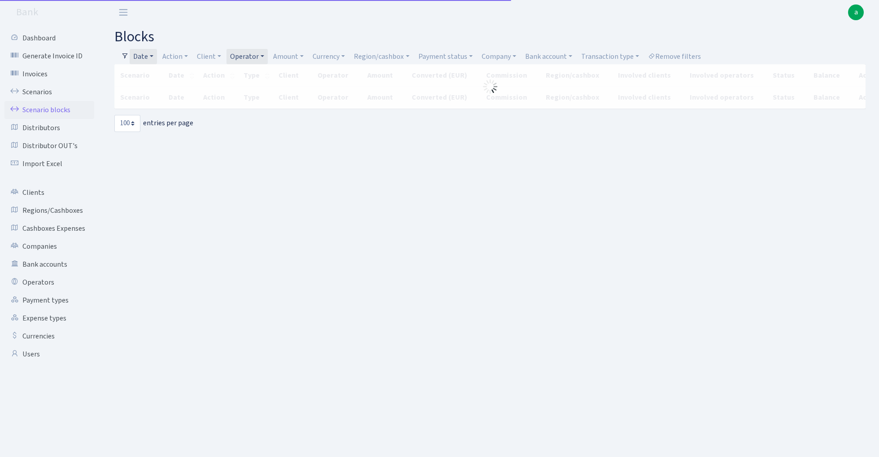
select select "100"
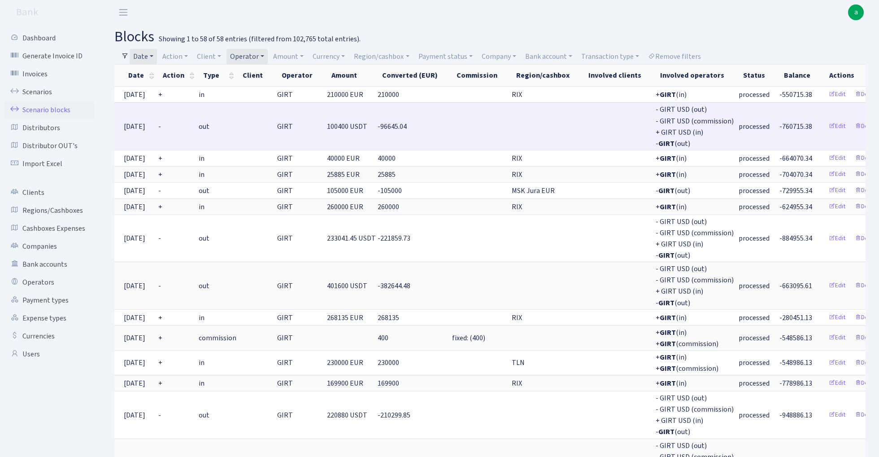
scroll to position [0, 40]
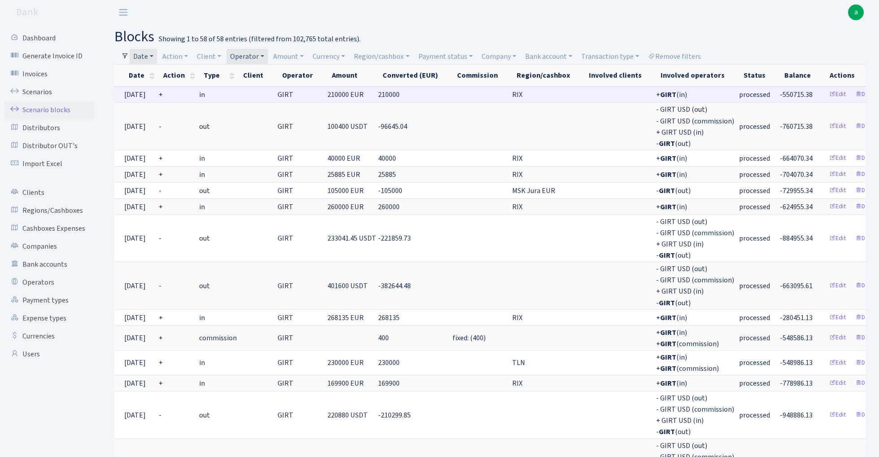
click at [780, 92] on span "-550715.38" at bounding box center [796, 95] width 33 height 10
copy span "550715.38"
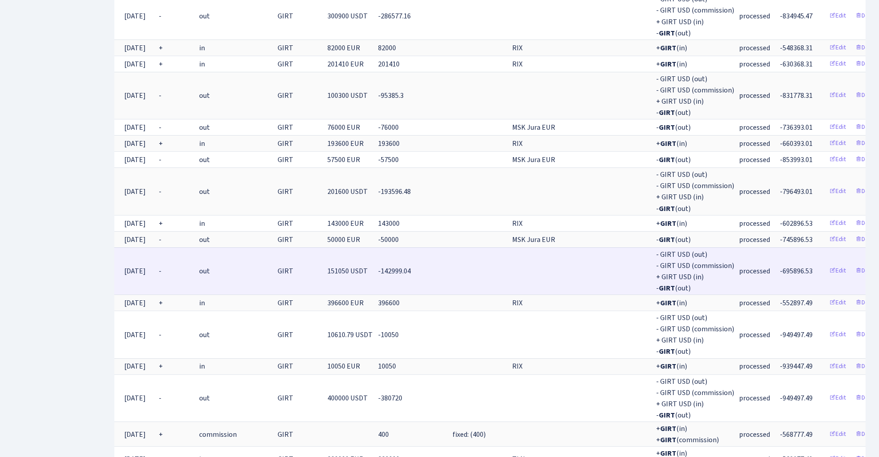
scroll to position [664, 0]
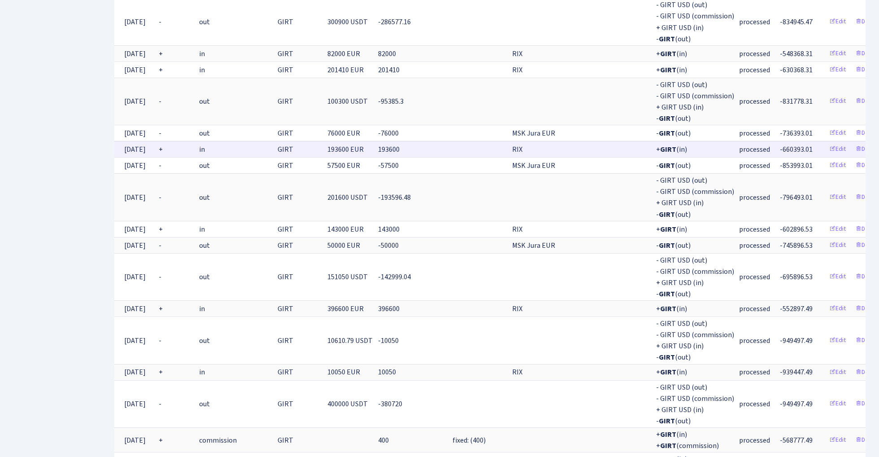
click at [780, 144] on span "-660393.01" at bounding box center [796, 149] width 33 height 10
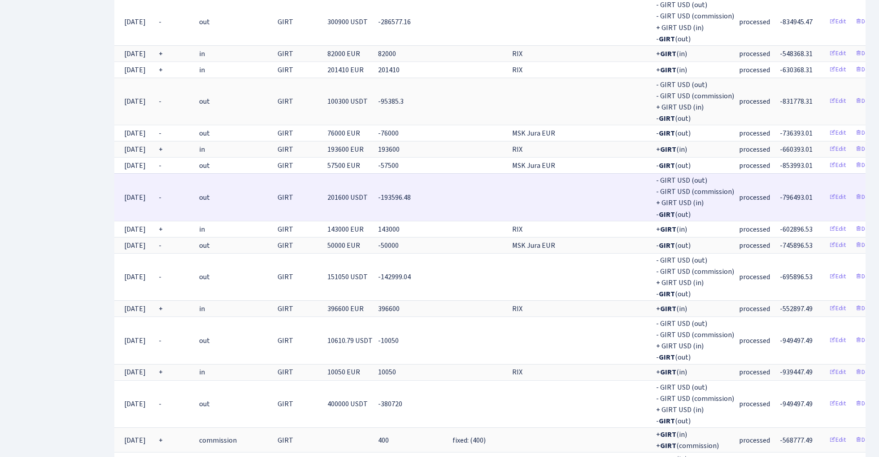
copy span "660393.01"
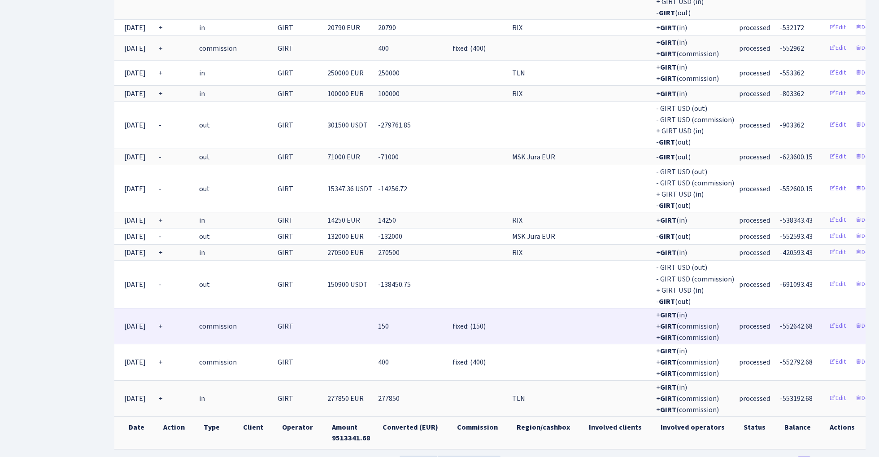
scroll to position [1344, 0]
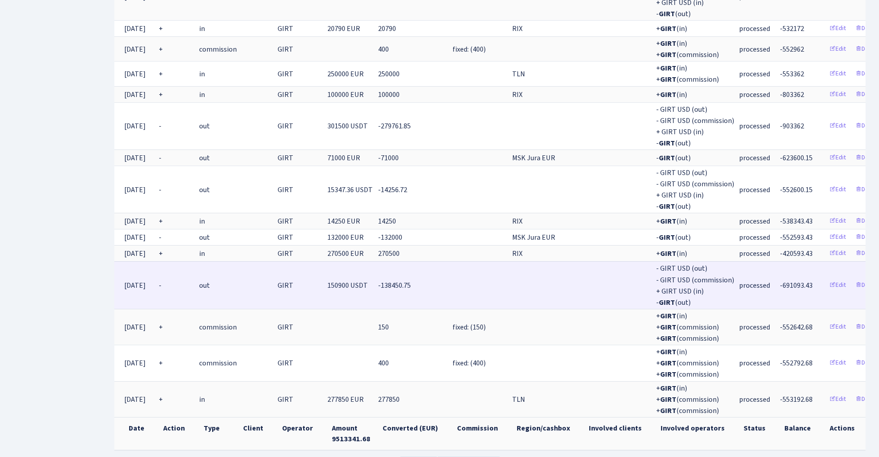
click at [780, 280] on span "-691093.43" at bounding box center [796, 285] width 33 height 10
copy span "691093.43"
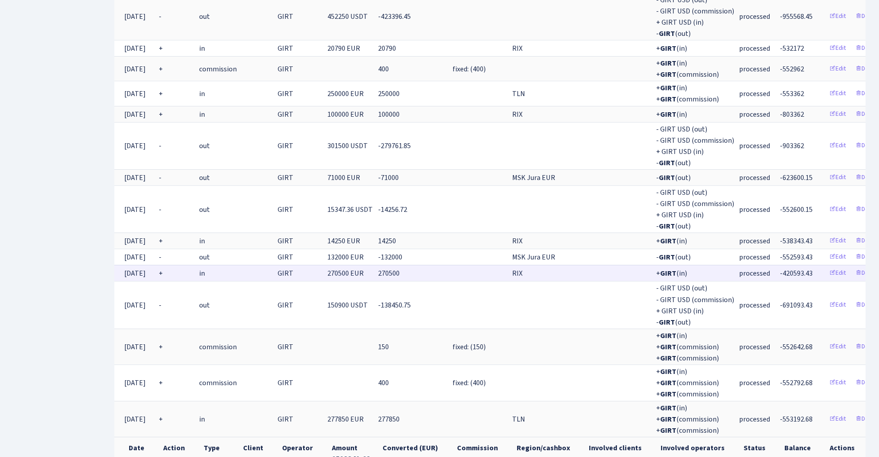
scroll to position [1321, 0]
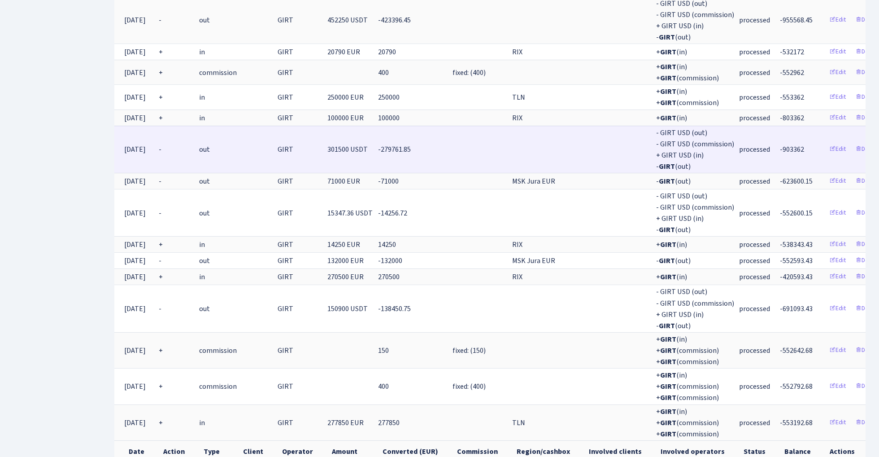
click at [780, 144] on span "-903362" at bounding box center [792, 149] width 24 height 10
copy span "903362"
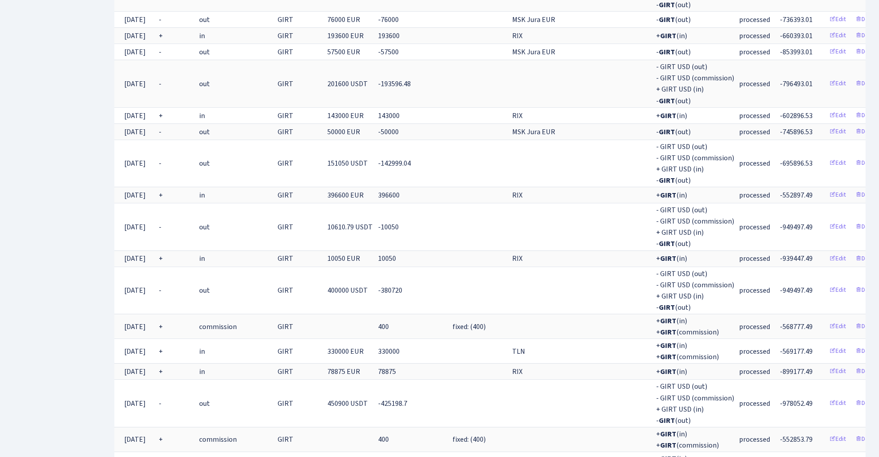
scroll to position [774, 0]
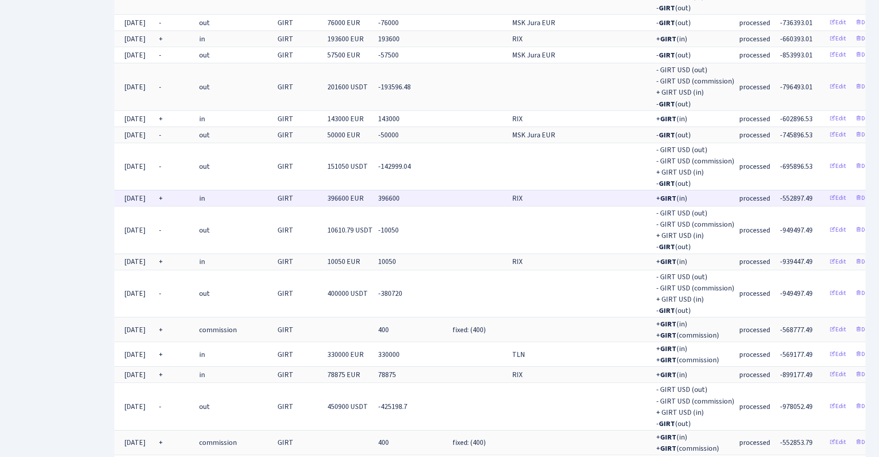
click at [780, 193] on span "-552897.49" at bounding box center [796, 198] width 33 height 10
copy span "552897.49"
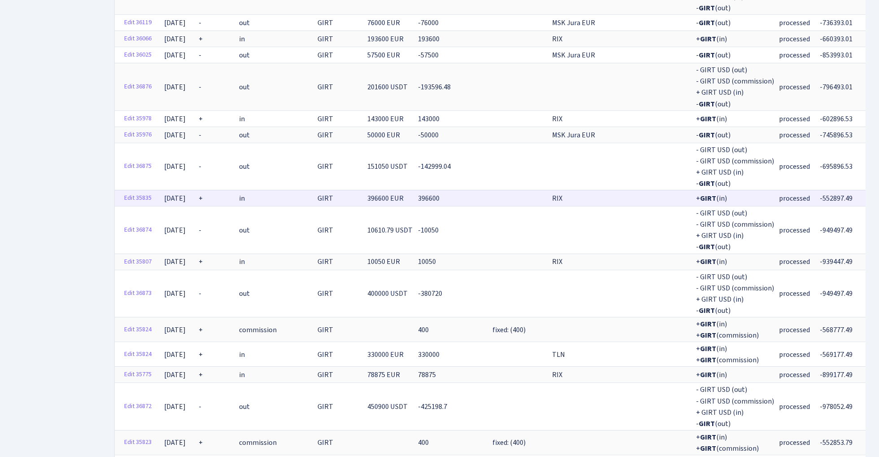
scroll to position [0, 0]
click at [139, 191] on link "Edit 35835" at bounding box center [137, 198] width 35 height 14
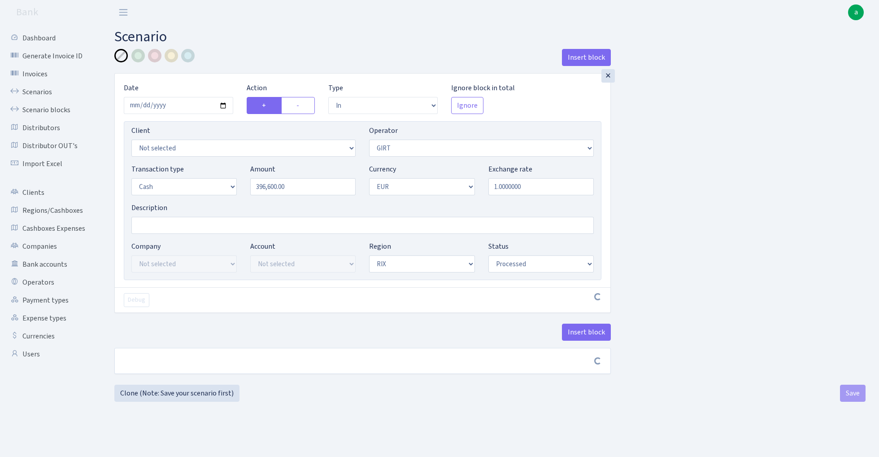
select select "in"
select select "7"
select select "1"
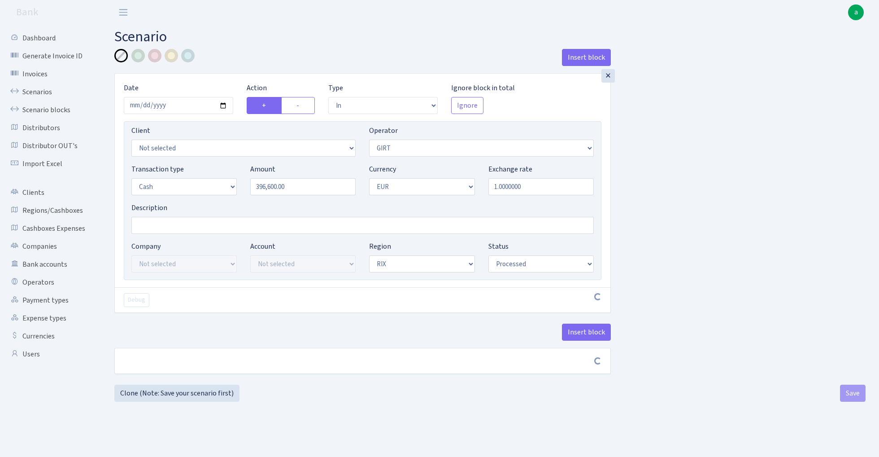
select select "processed"
click at [592, 331] on button "Insert block" at bounding box center [586, 331] width 49 height 17
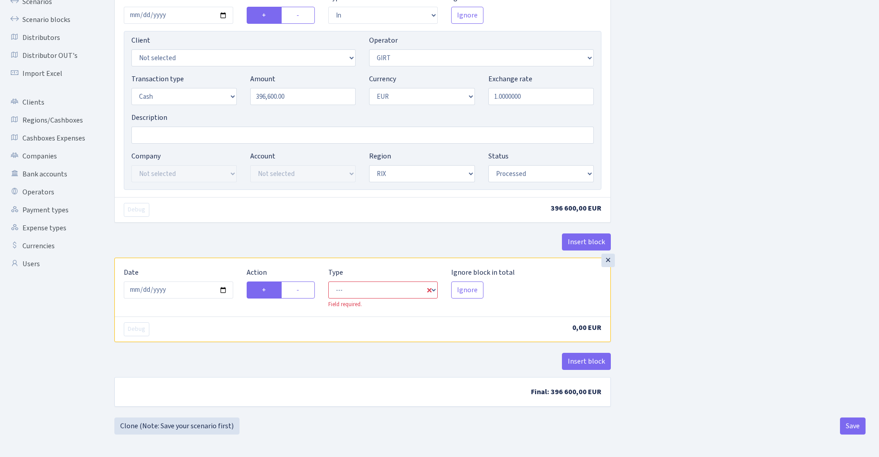
scroll to position [92, 0]
click at [176, 291] on input "2025-09-20" at bounding box center [178, 289] width 109 height 17
type input "2024-11-17"
click at [286, 209] on div "Debug" at bounding box center [239, 210] width 245 height 14
click at [303, 293] on label "-" at bounding box center [298, 289] width 34 height 17
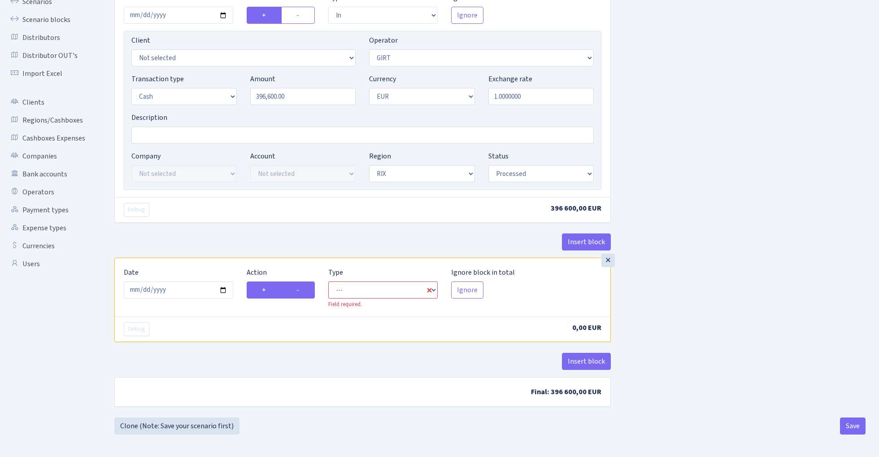
click at [302, 290] on input "-" at bounding box center [300, 287] width 6 height 6
radio input "true"
radio input "false"
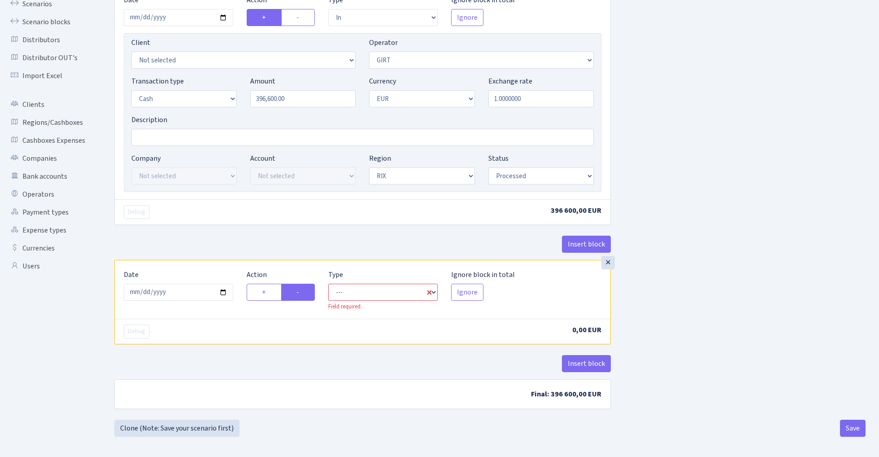
select select "commission"
select select "7"
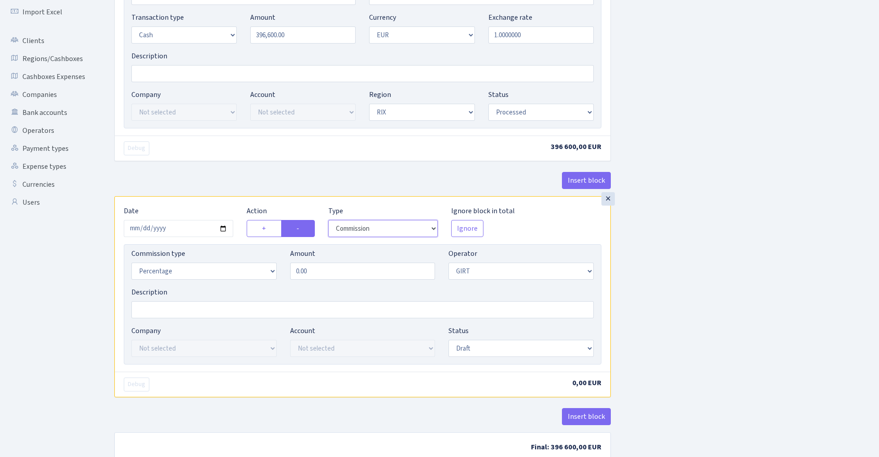
scroll to position [189, 0]
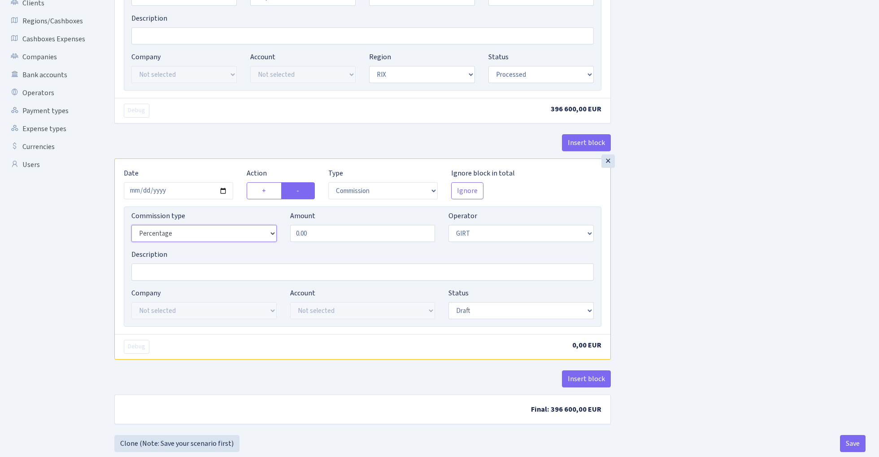
select select "fixed"
click at [340, 234] on input "0.00" at bounding box center [362, 233] width 145 height 17
type input "600.00"
click at [722, 232] on div "Insert block × Date 2024-11-17 Action + - Type --- In Out Commission Field requ…" at bounding box center [490, 147] width 765 height 575
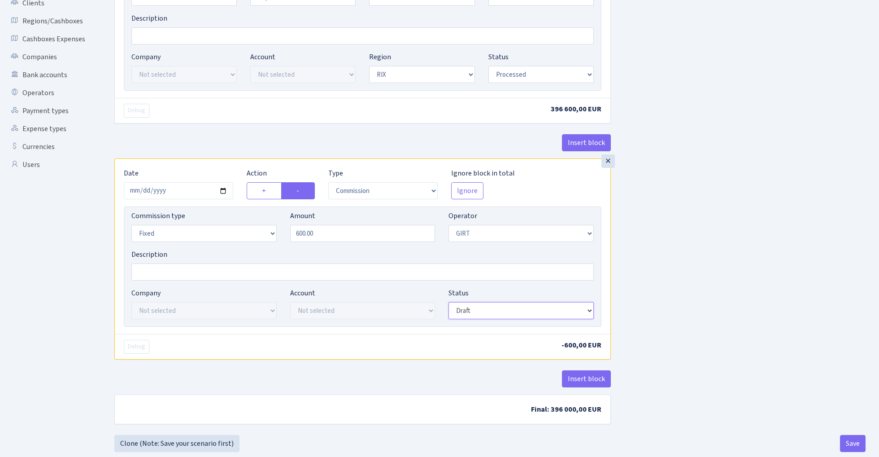
select select "processed"
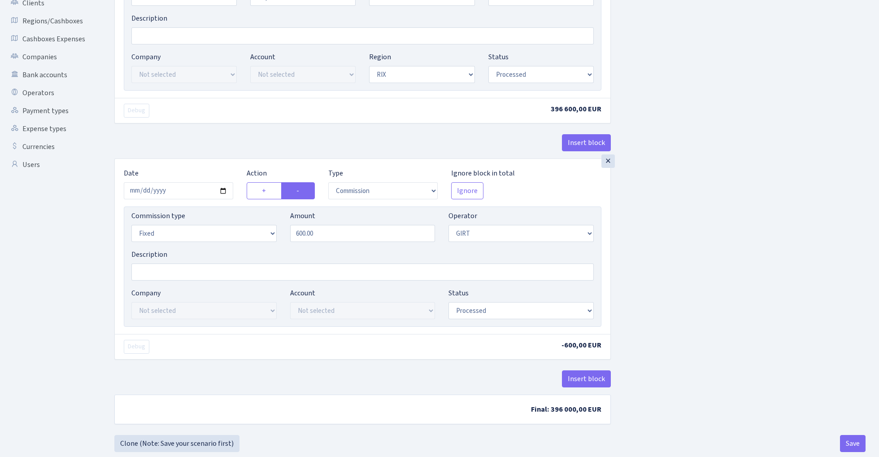
click at [629, 274] on div "Insert block × Date 2024-11-17 Action + - Type --- In Out Commission Field requ…" at bounding box center [490, 147] width 765 height 575
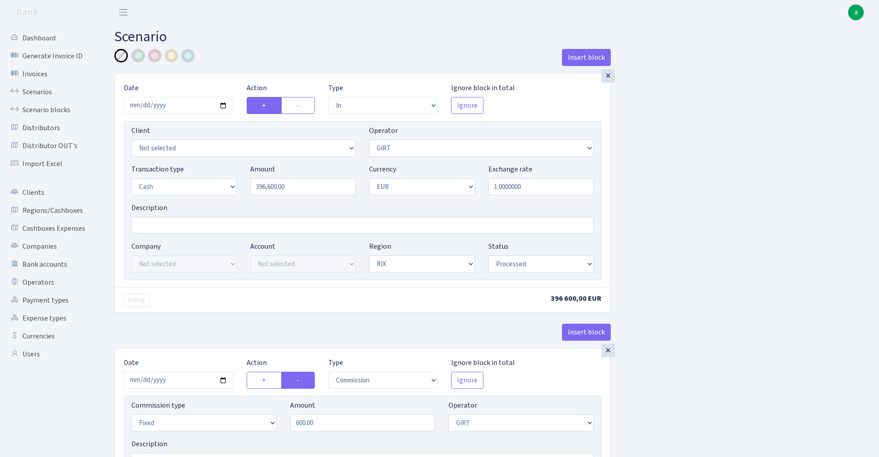
scroll to position [0, 0]
click at [186, 57] on div at bounding box center [187, 55] width 13 height 13
click at [196, 221] on input "Description" at bounding box center [362, 225] width 463 height 17
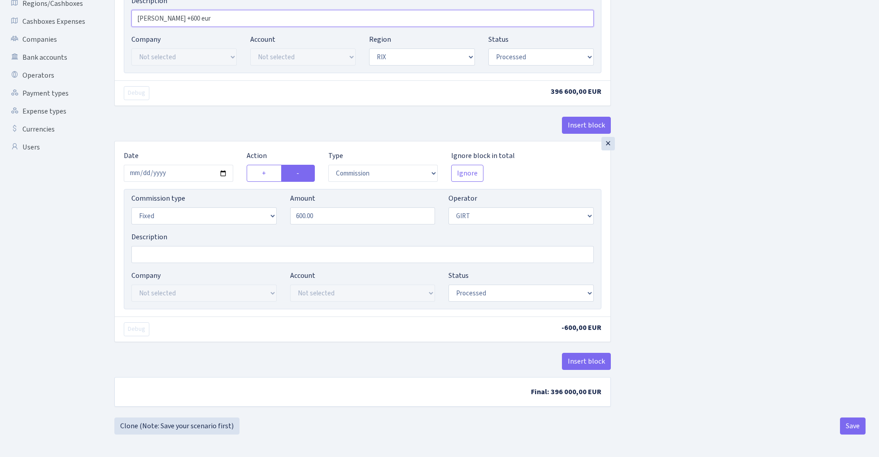
scroll to position [209, 0]
type input "RIX +600 eur"
click at [851, 426] on button "Save" at bounding box center [853, 425] width 26 height 17
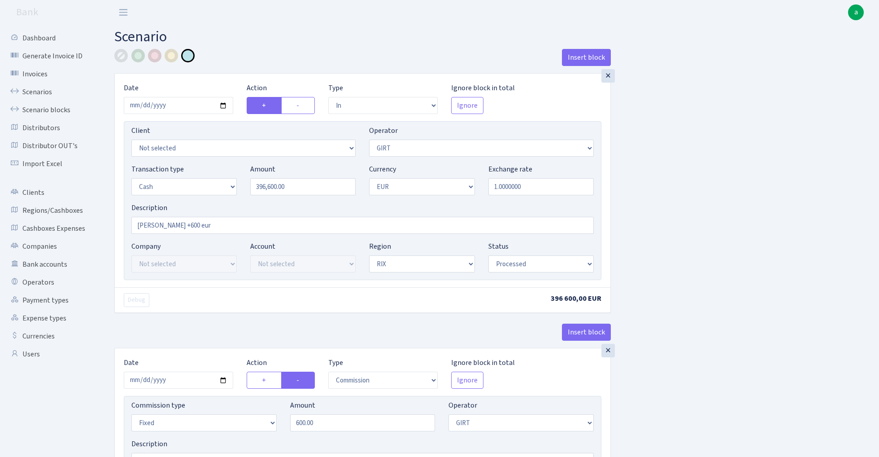
select select "in"
select select "7"
select select "1"
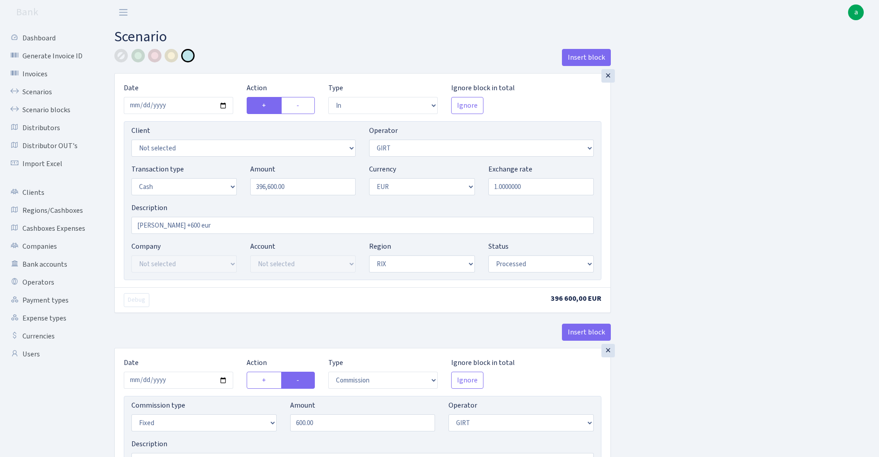
select select "processed"
select select "commission"
select select "fixed"
select select "7"
select select "processed"
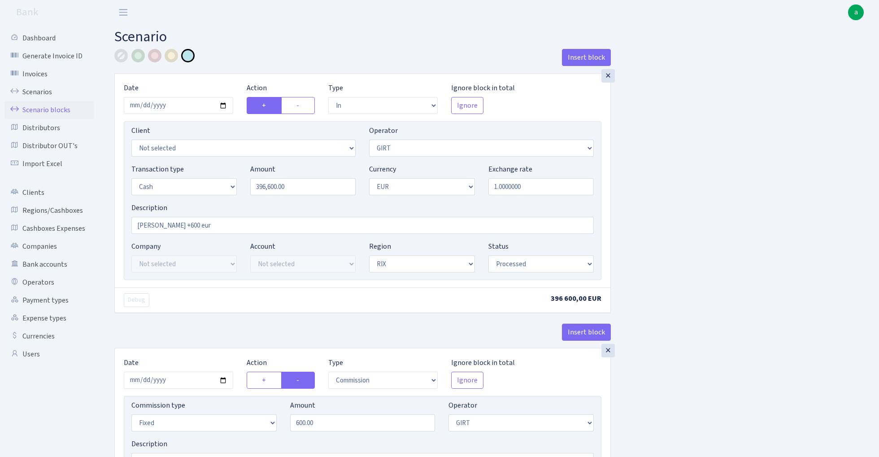
click at [54, 105] on link "Scenario blocks" at bounding box center [49, 110] width 90 height 18
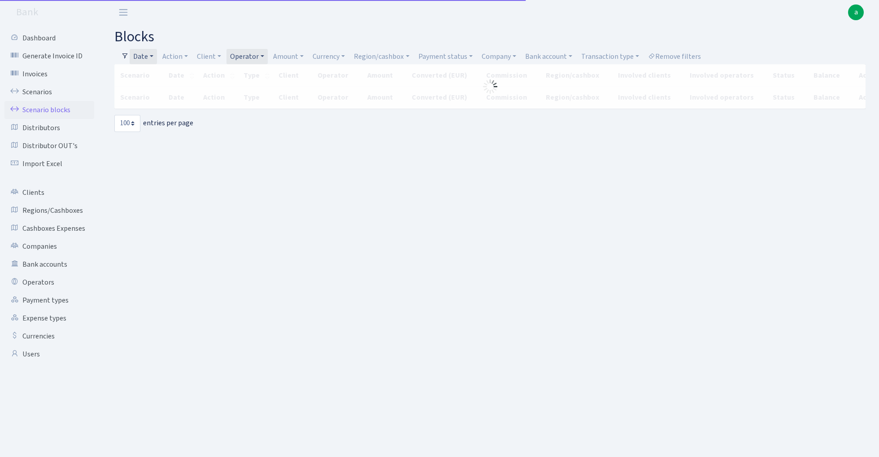
select select "100"
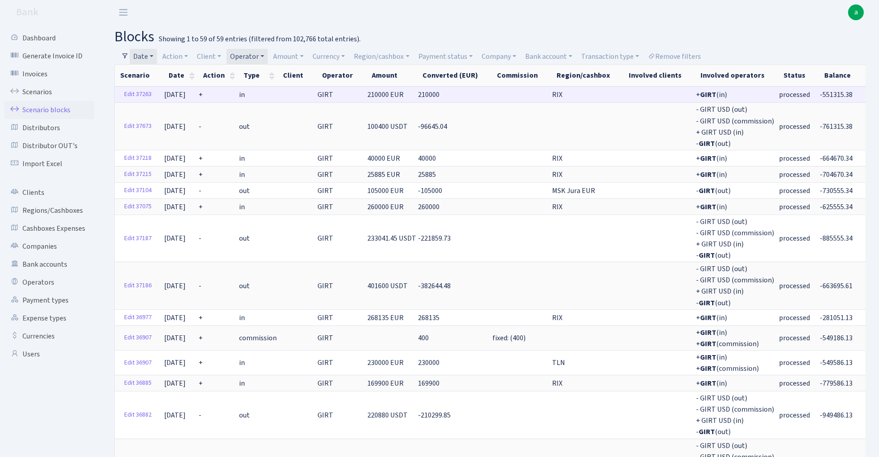
click at [820, 93] on span "-551315.38" at bounding box center [836, 95] width 33 height 10
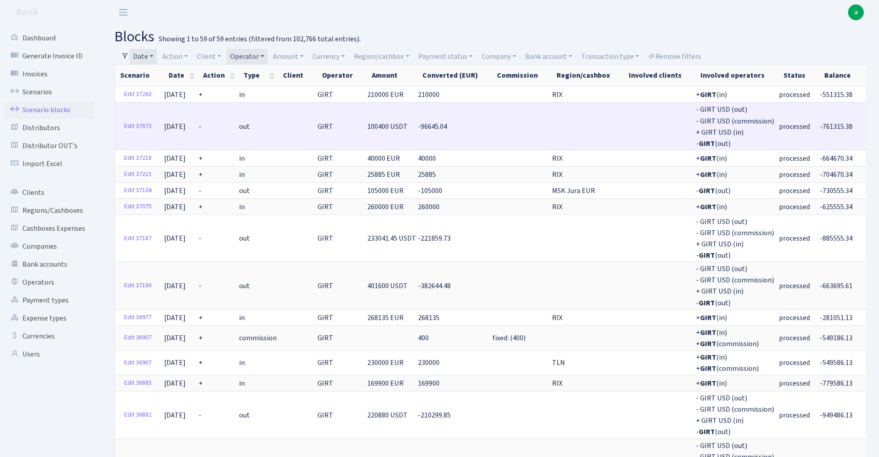
copy span "551315.38"
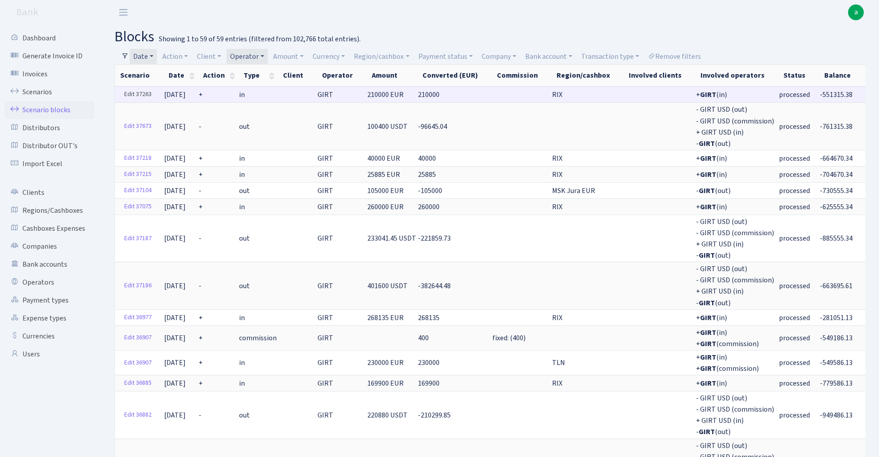
click at [144, 92] on link "Edit 37263" at bounding box center [137, 94] width 35 height 14
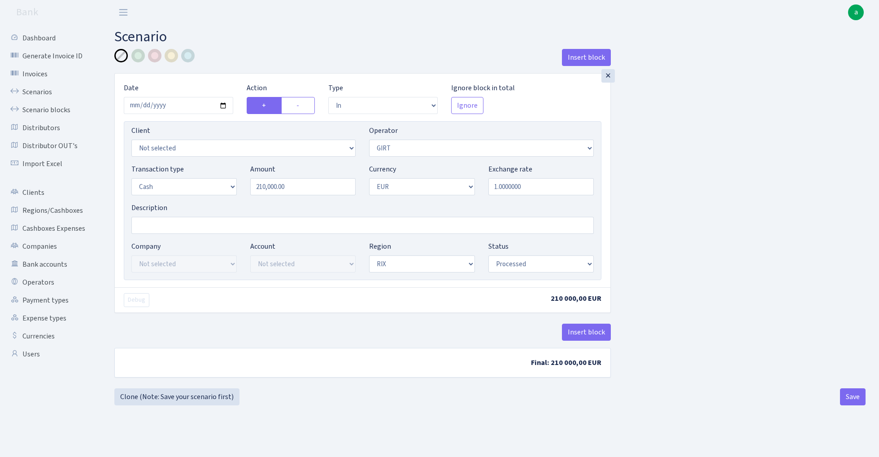
select select "in"
select select "7"
select select "1"
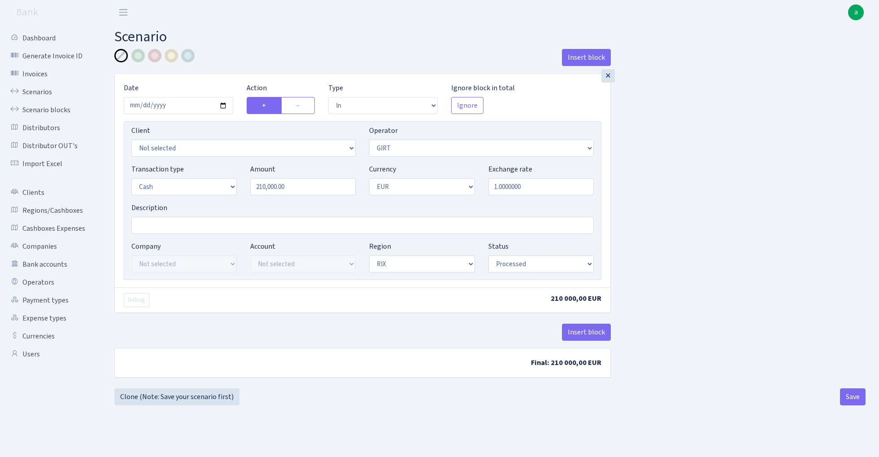
select select "processed"
click at [157, 224] on input "Description" at bounding box center [362, 225] width 463 height 17
type input "RIX"
click at [851, 399] on button "Save" at bounding box center [853, 396] width 26 height 17
select select "in"
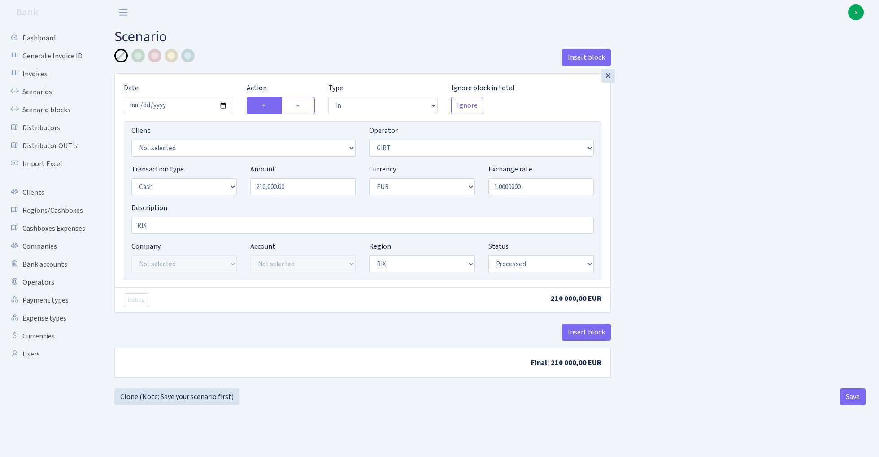
select select "7"
select select "1"
select select "processed"
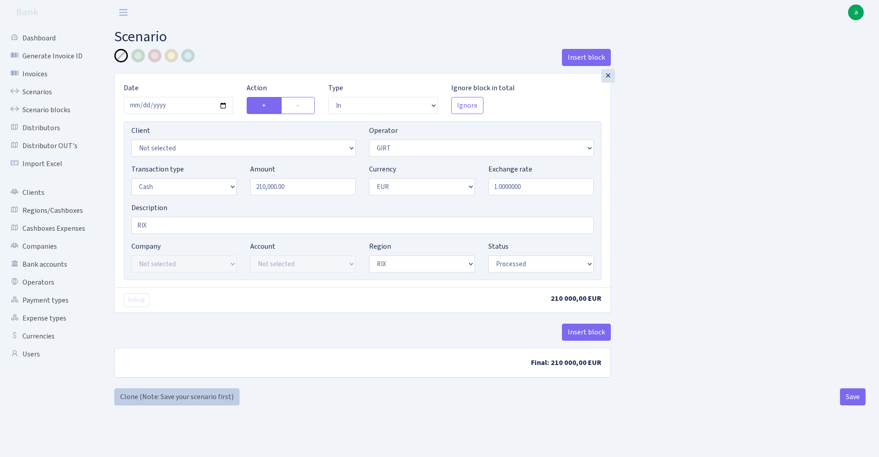
click at [192, 398] on link "Clone (Note: Save your scenario first)" at bounding box center [176, 396] width 125 height 17
select select "in"
select select "7"
select select "1"
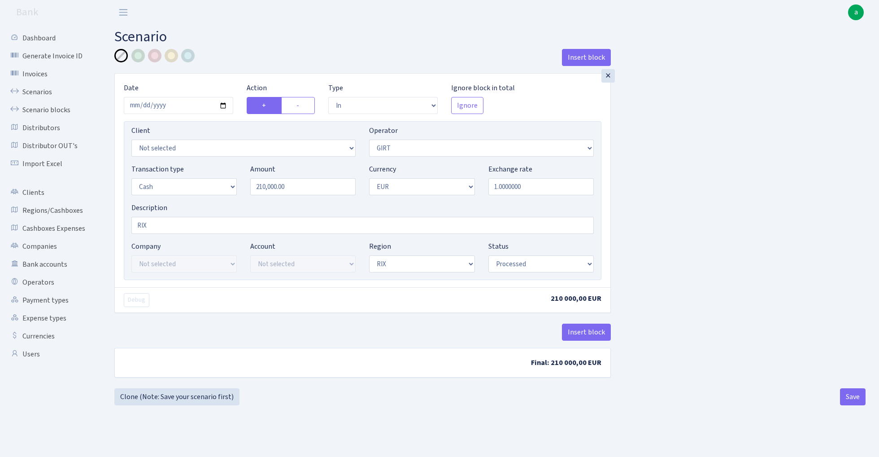
select select "1"
select select "processed"
select select
select select "15"
click at [300, 106] on label "-" at bounding box center [298, 105] width 34 height 17
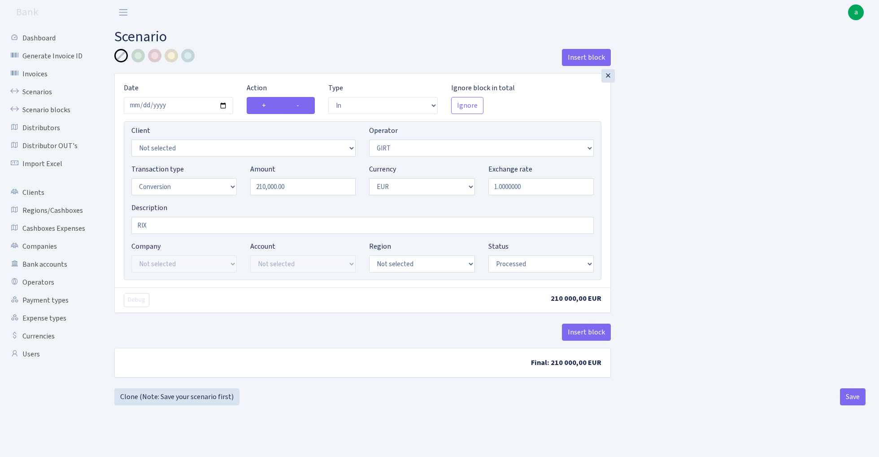
click at [300, 106] on input "-" at bounding box center [300, 103] width 6 height 6
radio input "true"
click at [261, 103] on label "+" at bounding box center [264, 105] width 35 height 17
click at [262, 103] on input "+" at bounding box center [265, 103] width 6 height 6
radio input "true"
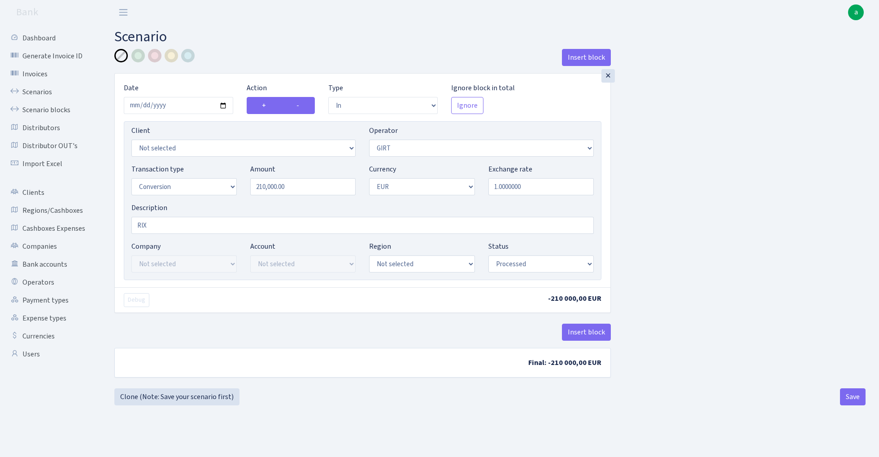
radio input "false"
click at [197, 223] on input "RIX" at bounding box center [362, 225] width 463 height 17
type input "Korekcija"
click at [309, 186] on input "210000.00" at bounding box center [302, 186] width 105 height 17
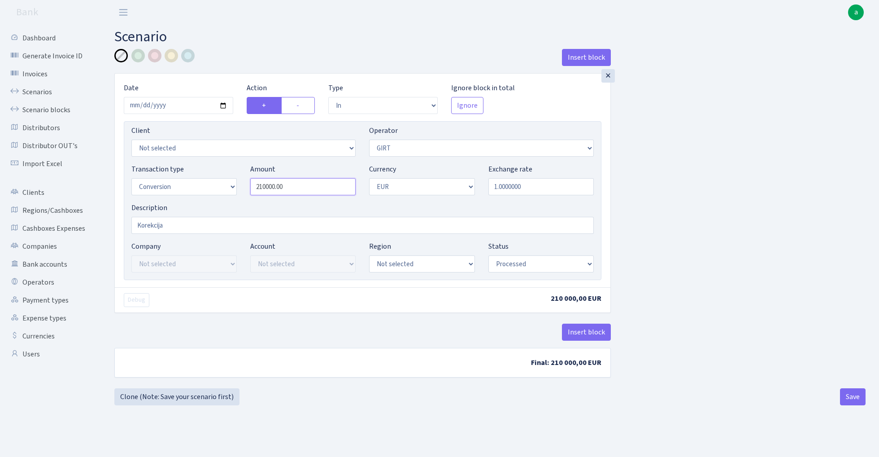
click at [309, 186] on input "210000.00" at bounding box center [302, 186] width 105 height 17
type input "17.92"
click at [659, 207] on div "Insert block × Date 2024-12-31 Action + - Type --- In Out Commission Field requ…" at bounding box center [490, 218] width 765 height 339
click at [154, 54] on div at bounding box center [154, 55] width 13 height 13
click at [852, 393] on button "Save" at bounding box center [853, 396] width 26 height 17
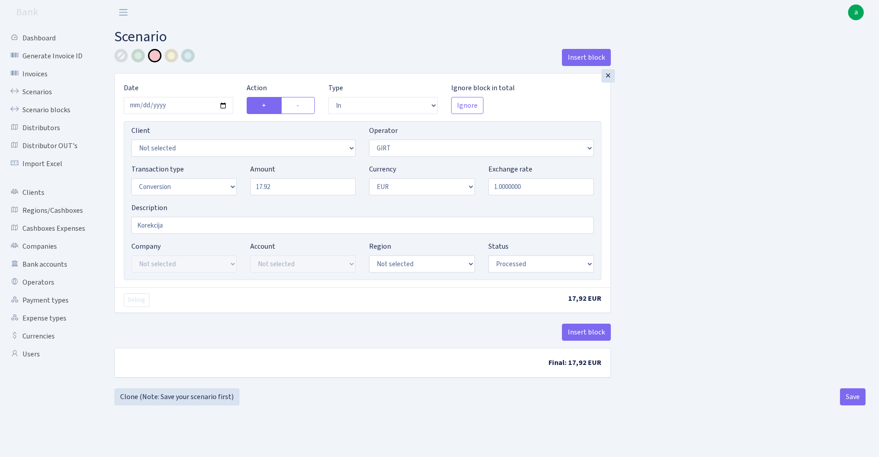
select select "in"
select select "7"
select select "15"
select select "1"
select select "processed"
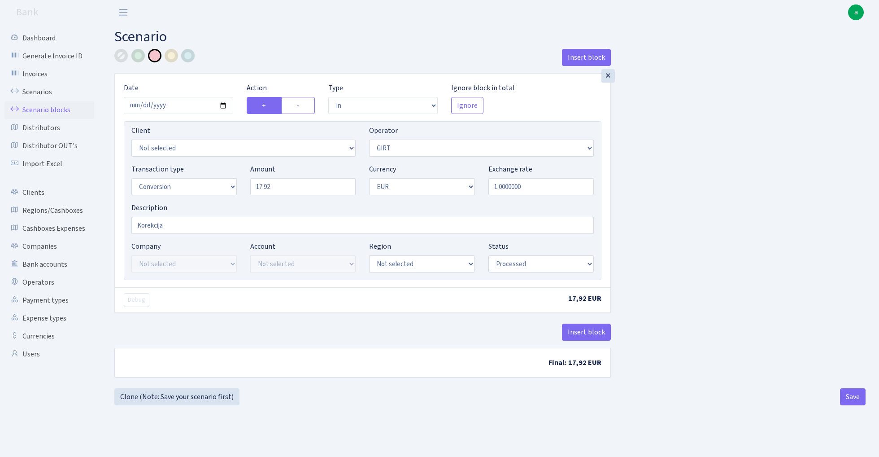
click at [65, 108] on link "Scenario blocks" at bounding box center [49, 110] width 90 height 18
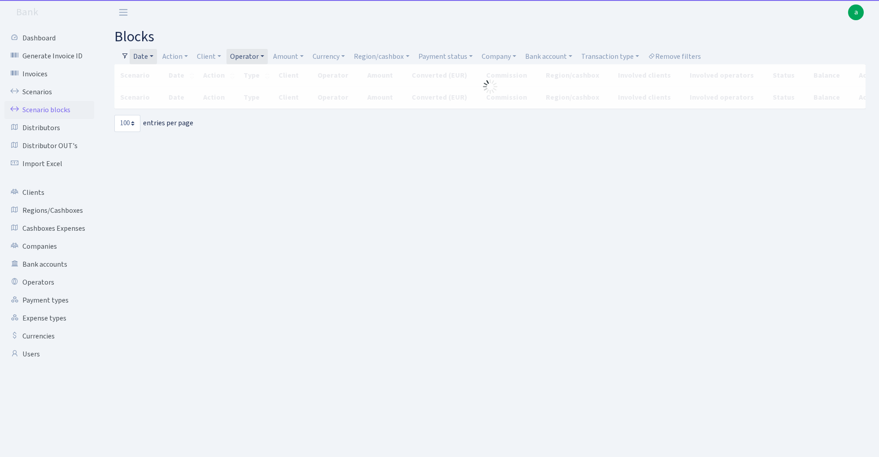
select select "100"
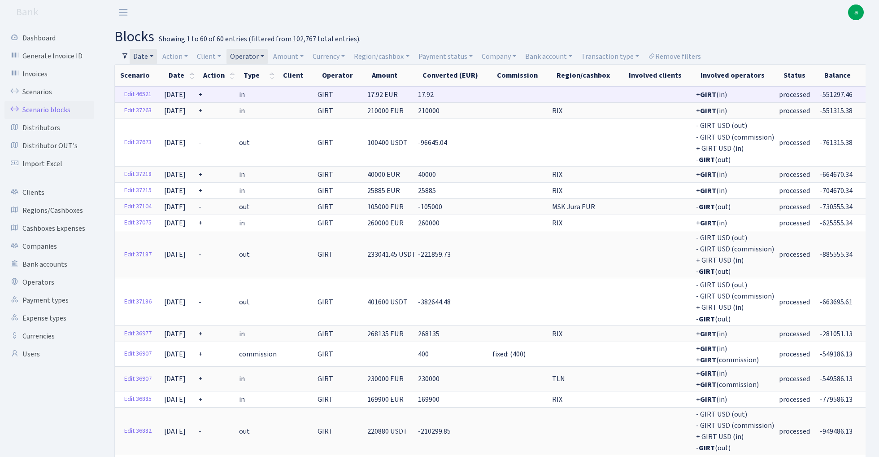
click at [820, 94] on span "-551297.46" at bounding box center [836, 95] width 33 height 10
copy span "551297.46"
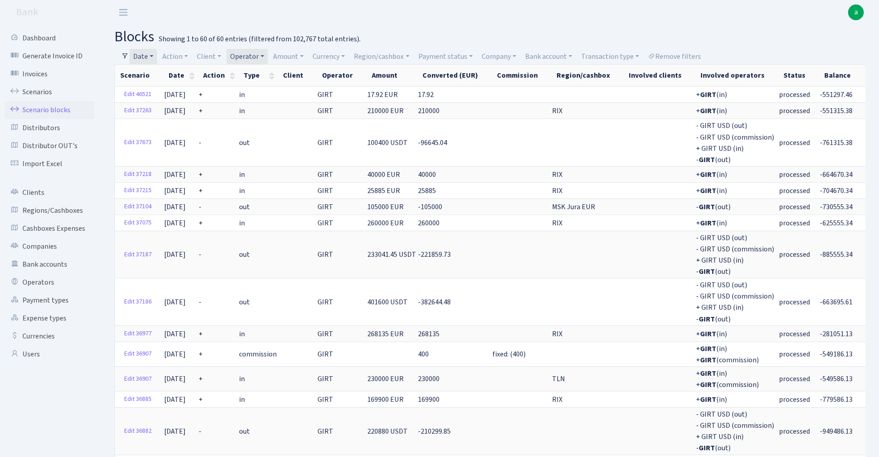
click at [146, 58] on link "Date" at bounding box center [143, 56] width 27 height 15
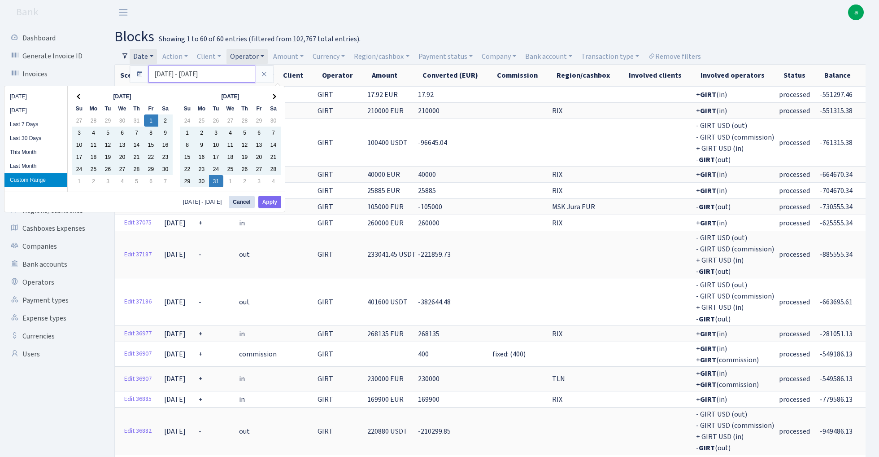
click at [179, 76] on input "01.11.2024 - 31.12.2024" at bounding box center [201, 73] width 107 height 17
click at [277, 94] on th at bounding box center [273, 96] width 14 height 12
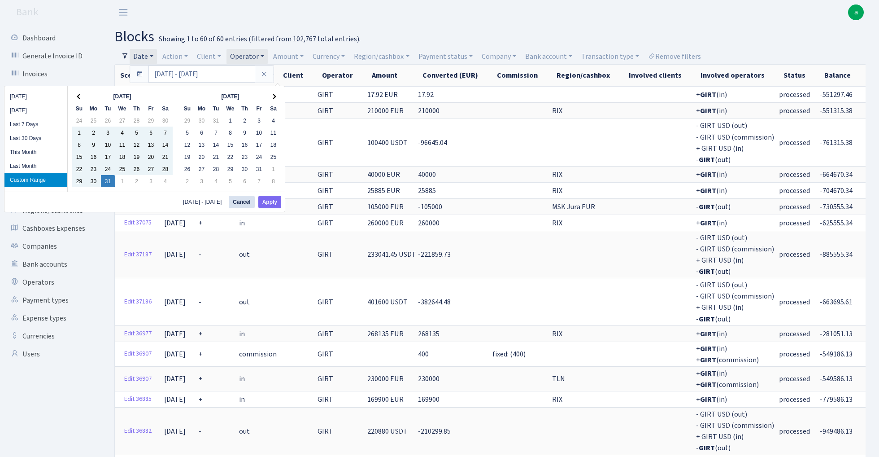
click at [277, 94] on th at bounding box center [273, 96] width 14 height 12
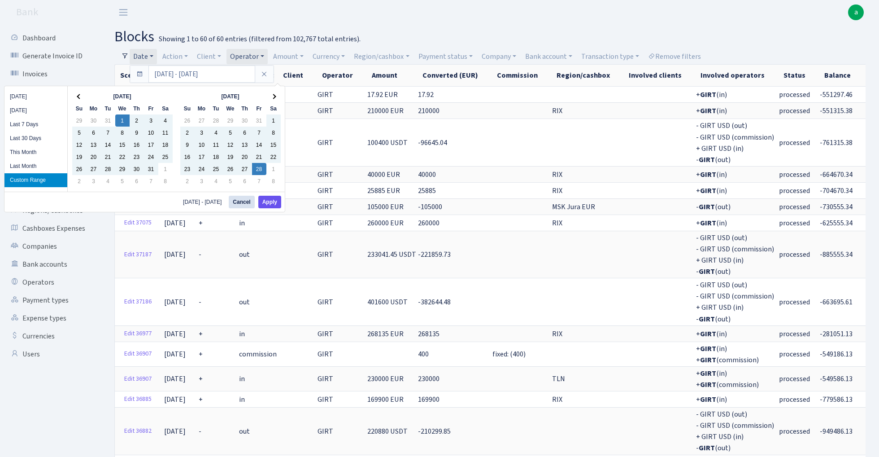
click at [275, 205] on button "Apply" at bounding box center [269, 202] width 23 height 13
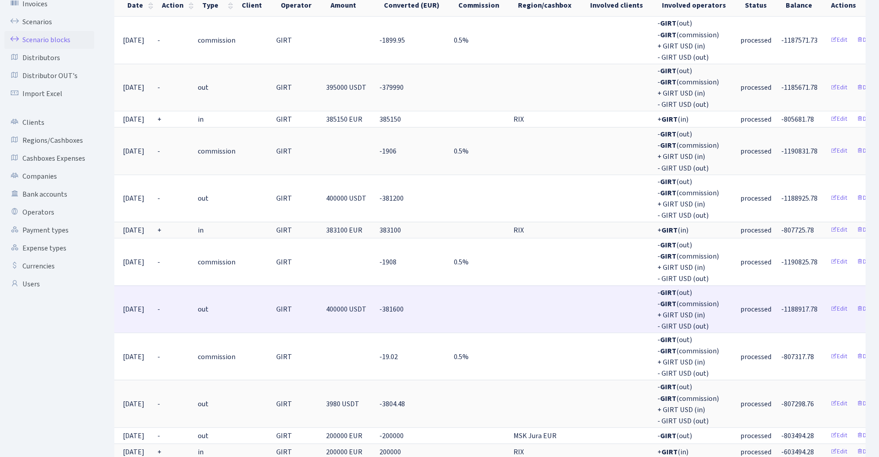
scroll to position [76, 0]
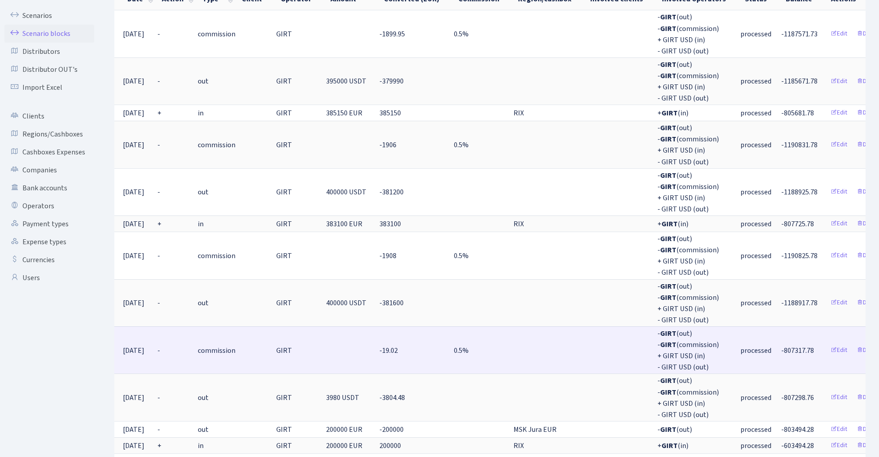
click at [782, 345] on span "-807317.78" at bounding box center [798, 350] width 33 height 10
copy span "807317.78"
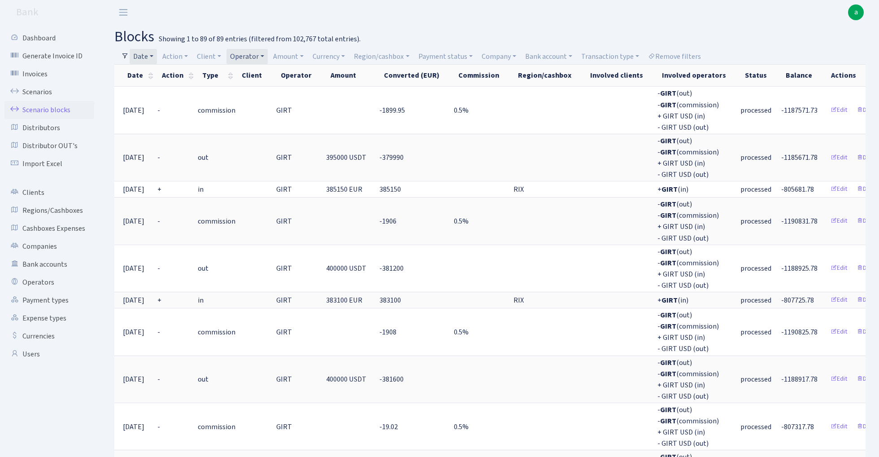
scroll to position [0, 0]
click at [147, 54] on link "Date" at bounding box center [143, 56] width 27 height 15
click at [160, 73] on input "01.01.2025 - 28.02.2025" at bounding box center [201, 73] width 107 height 17
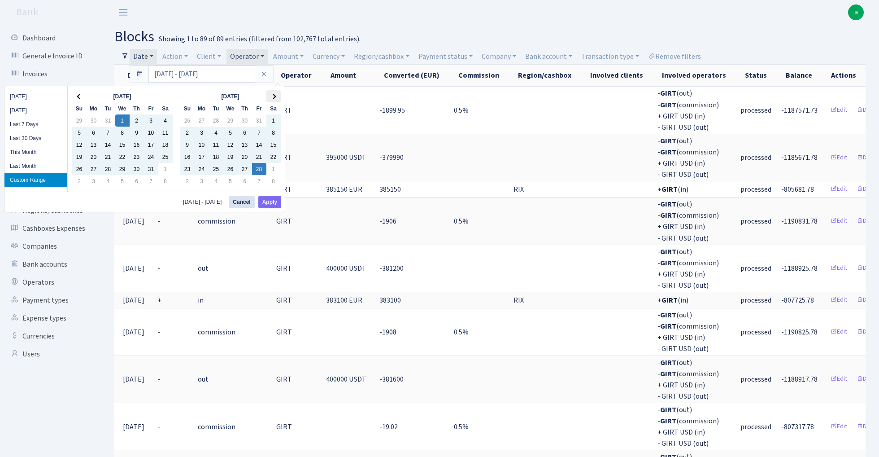
click at [275, 96] on th at bounding box center [273, 96] width 14 height 12
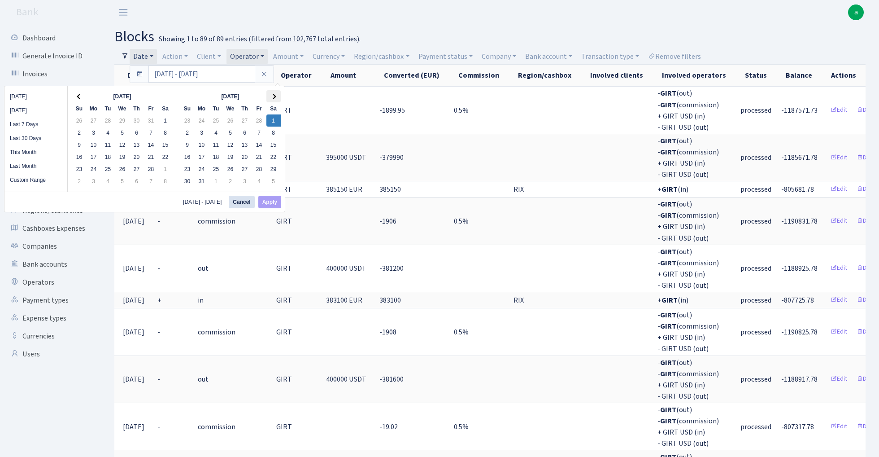
click at [276, 96] on th at bounding box center [273, 96] width 14 height 12
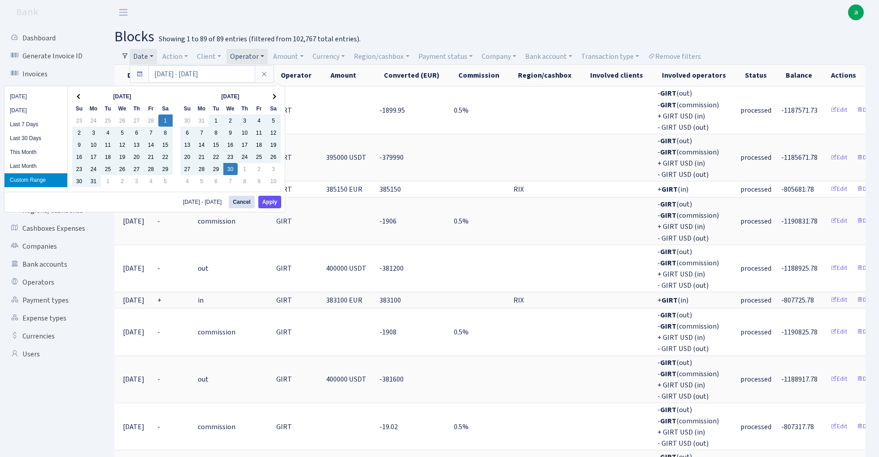
click at [271, 201] on button "Apply" at bounding box center [269, 202] width 23 height 13
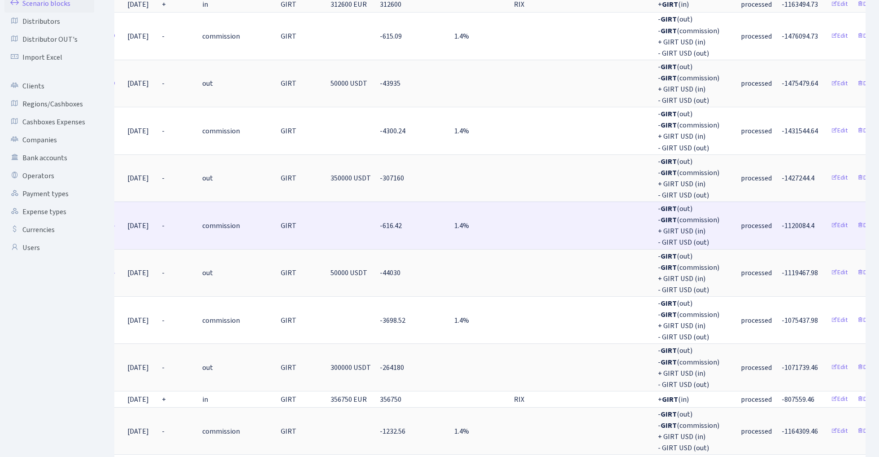
scroll to position [107, 0]
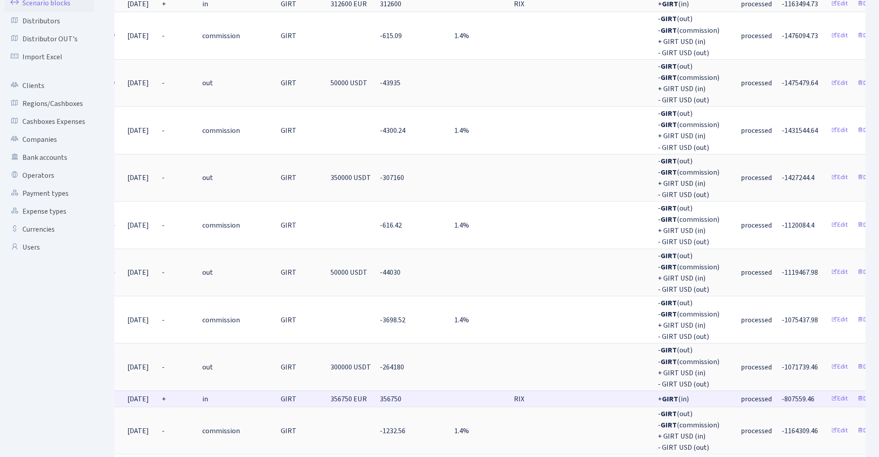
click at [782, 394] on span "-807559.46" at bounding box center [798, 399] width 33 height 10
copy span "807559.46"
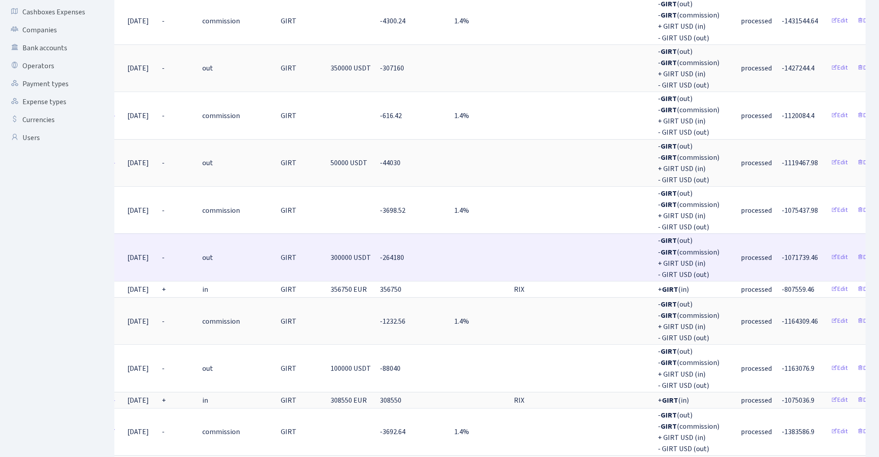
scroll to position [230, 0]
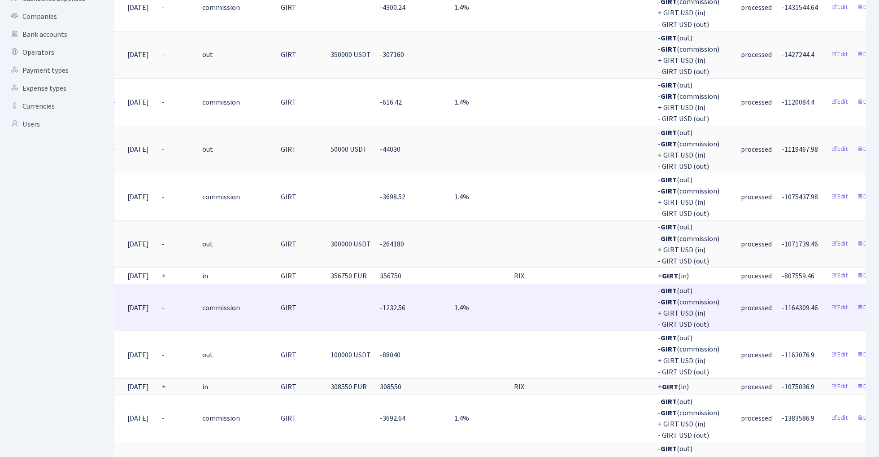
click at [782, 303] on span "-1164309.46" at bounding box center [800, 308] width 36 height 10
copy span "1164309.46"
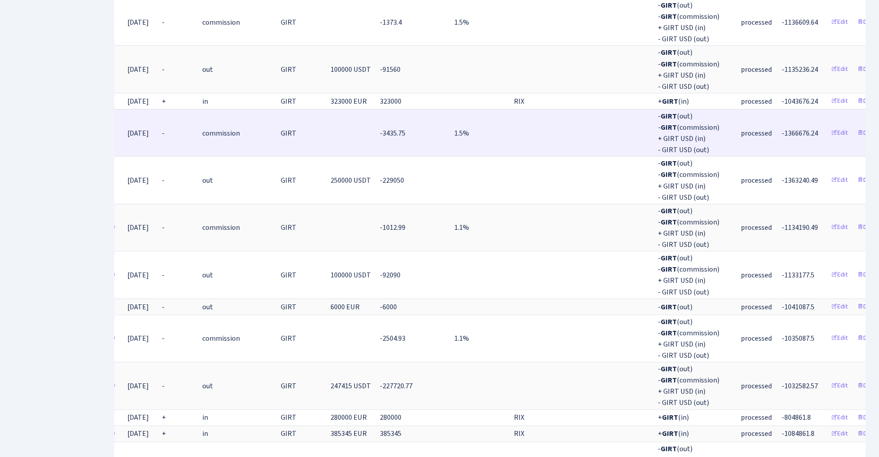
scroll to position [1264, 0]
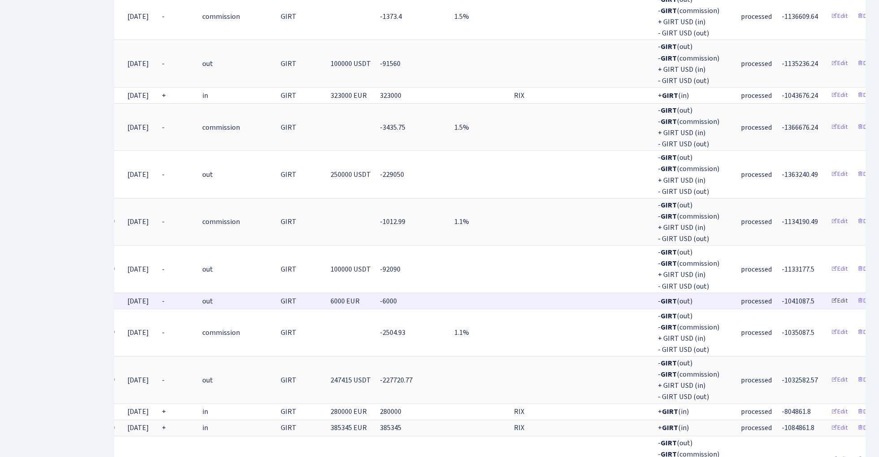
click at [827, 294] on link "Edit" at bounding box center [839, 301] width 25 height 14
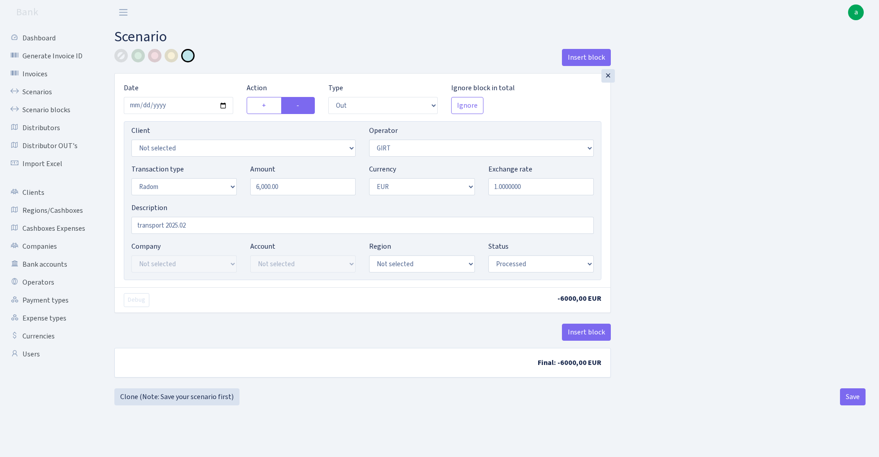
select select "out"
select select "7"
select select "11"
select select "1"
select select "processed"
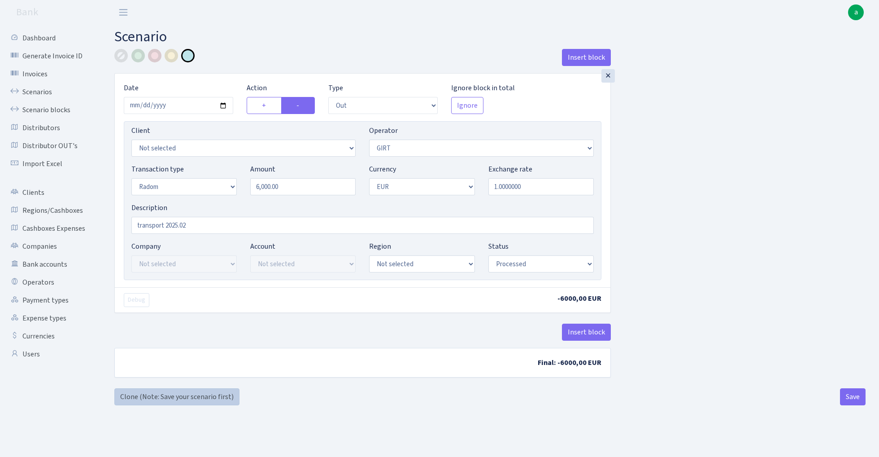
click at [201, 398] on link "Clone (Note: Save your scenario first)" at bounding box center [176, 396] width 125 height 17
select select "out"
select select "7"
select select "11"
select select "1"
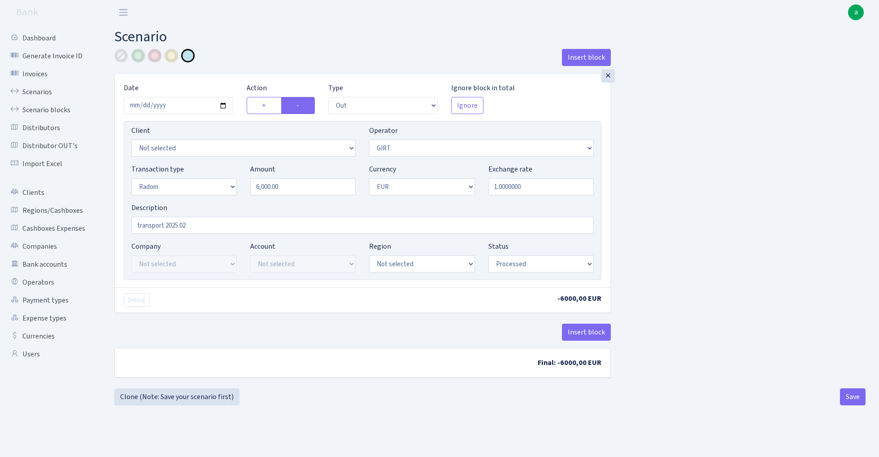
select select "processed"
drag, startPoint x: 136, startPoint y: 105, endPoint x: 131, endPoint y: 105, distance: 4.9
click at [131, 105] on input "2025-03-07" at bounding box center [178, 105] width 109 height 17
type input "[DATE]"
click at [335, 46] on main "Scenario Insert block × Date 2025-03-20 Action + - Type --- In Out Commission F…" at bounding box center [490, 230] width 778 height 410
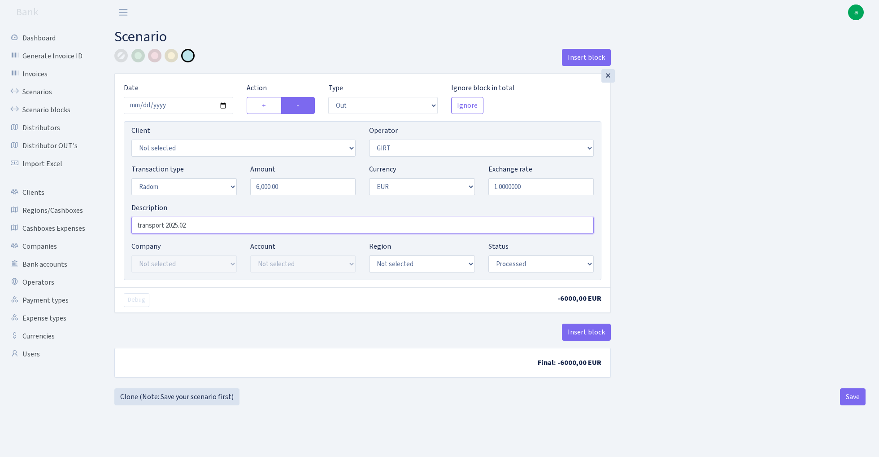
click at [215, 227] on input "transport 2025.02" at bounding box center [362, 225] width 463 height 17
type input "transport 2025.03"
click at [702, 168] on div "Insert block × Date 2025-03-20 Action + - Type --- In Out Commission Field requ…" at bounding box center [490, 218] width 765 height 339
click at [850, 395] on button "Save" at bounding box center [853, 396] width 26 height 17
select select "out"
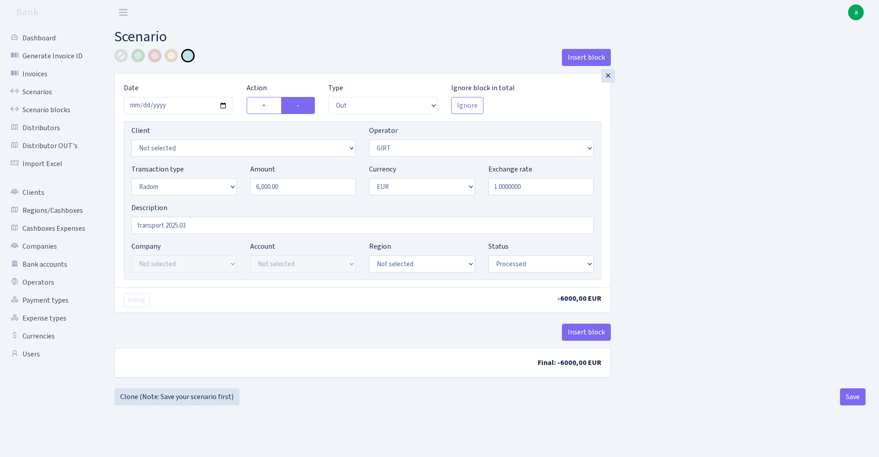
select select "7"
select select "11"
select select "1"
select select "processed"
click at [60, 110] on link "Scenario blocks" at bounding box center [49, 110] width 90 height 18
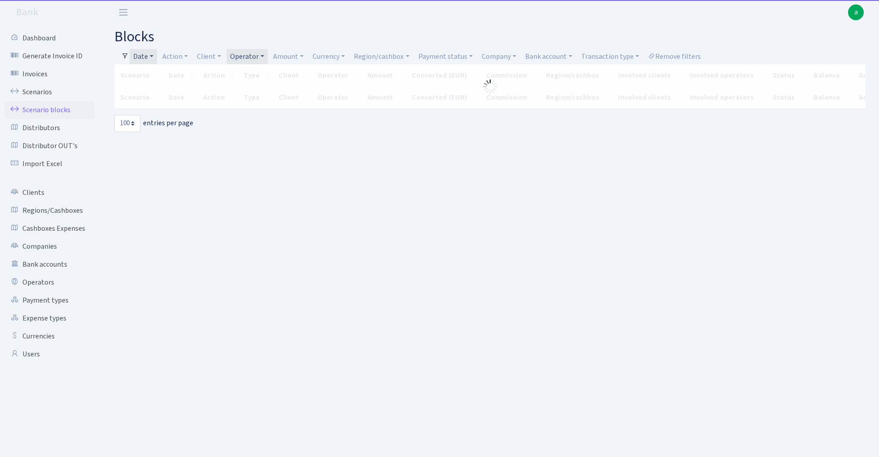
select select "100"
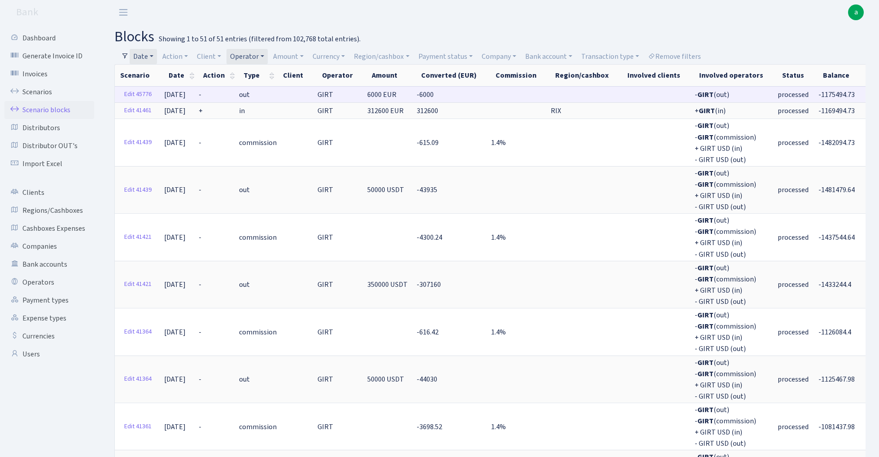
click at [819, 96] on span "-1175494.73" at bounding box center [837, 95] width 36 height 10
copy span "1175494.73"
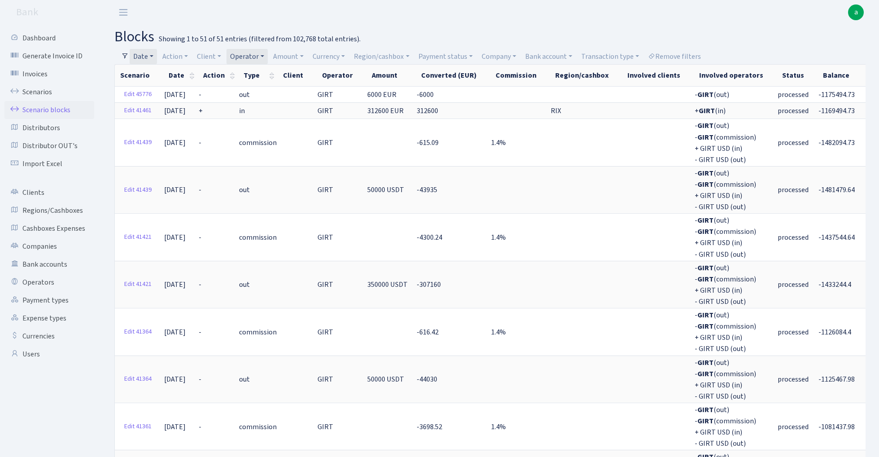
click at [149, 53] on link "Date" at bounding box center [143, 56] width 27 height 15
click at [174, 76] on input "[DATE] - [DATE]" at bounding box center [201, 73] width 107 height 17
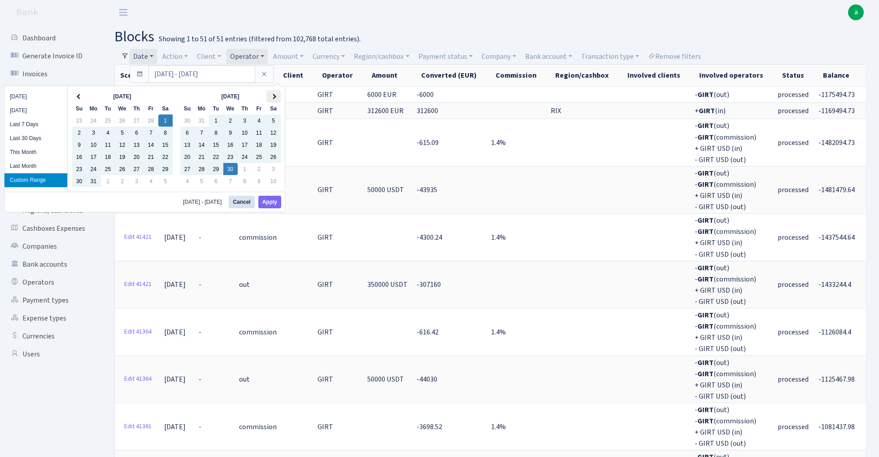
click at [274, 92] on th at bounding box center [273, 96] width 14 height 12
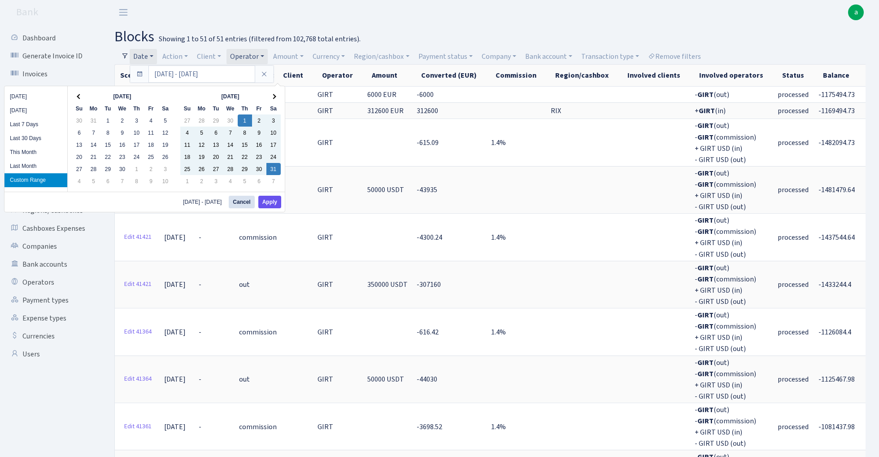
click at [274, 205] on button "Apply" at bounding box center [269, 202] width 23 height 13
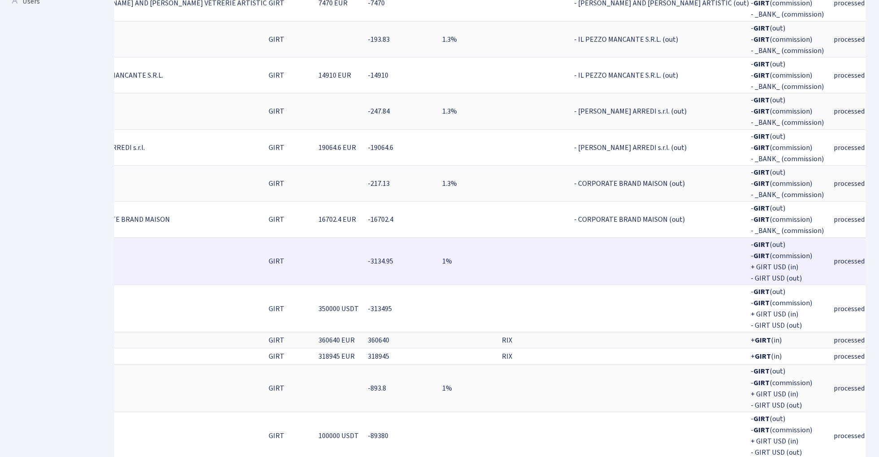
scroll to position [0, 198]
click at [875, 256] on span "-1133891.13" at bounding box center [893, 261] width 36 height 10
copy span "1133891.13"
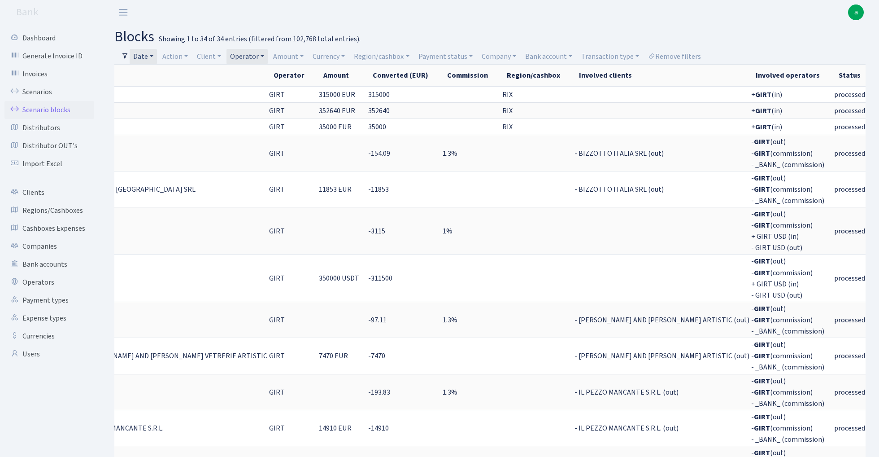
scroll to position [0, 0]
click at [148, 56] on link "Date" at bounding box center [143, 56] width 27 height 15
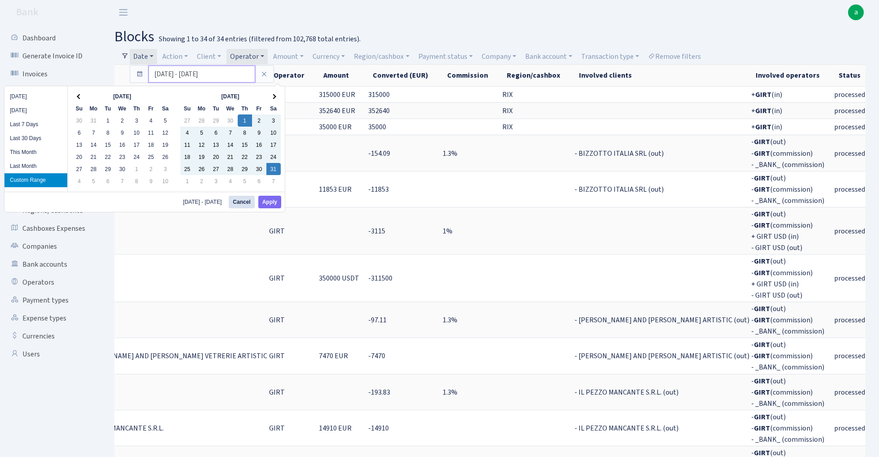
click at [173, 76] on input "[DATE] - [DATE]" at bounding box center [201, 73] width 107 height 17
click at [273, 97] on span at bounding box center [273, 96] width 5 height 5
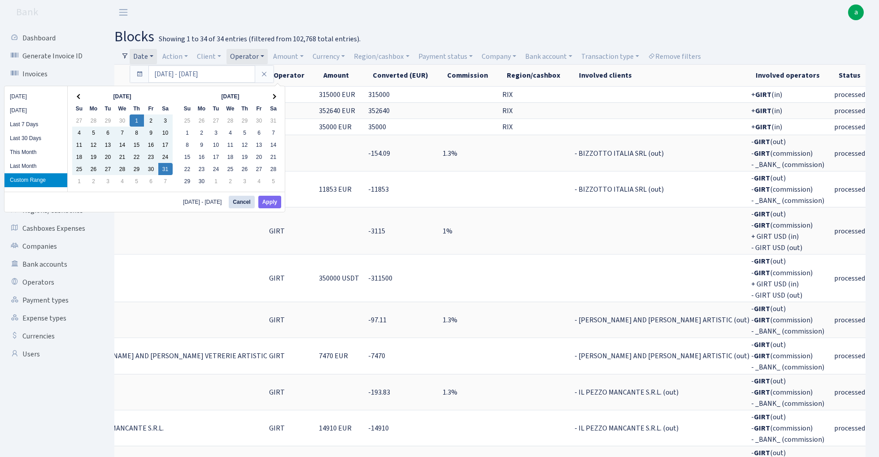
click at [273, 97] on span at bounding box center [273, 96] width 5 height 5
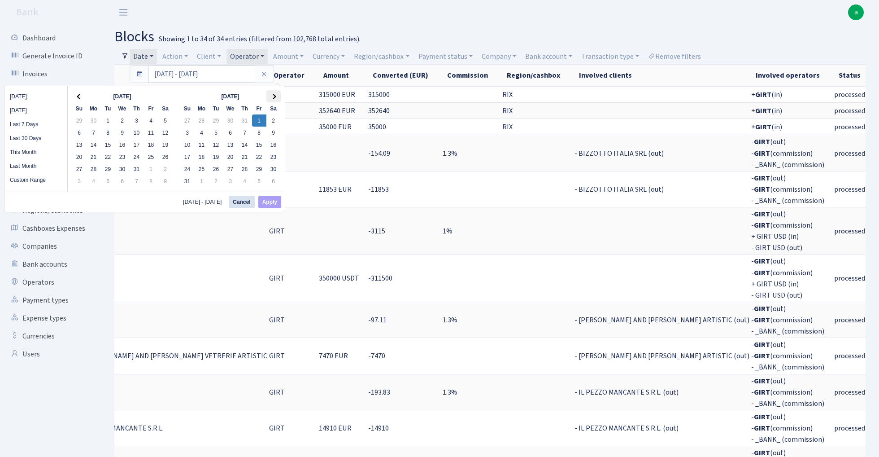
click at [275, 97] on span at bounding box center [273, 96] width 5 height 5
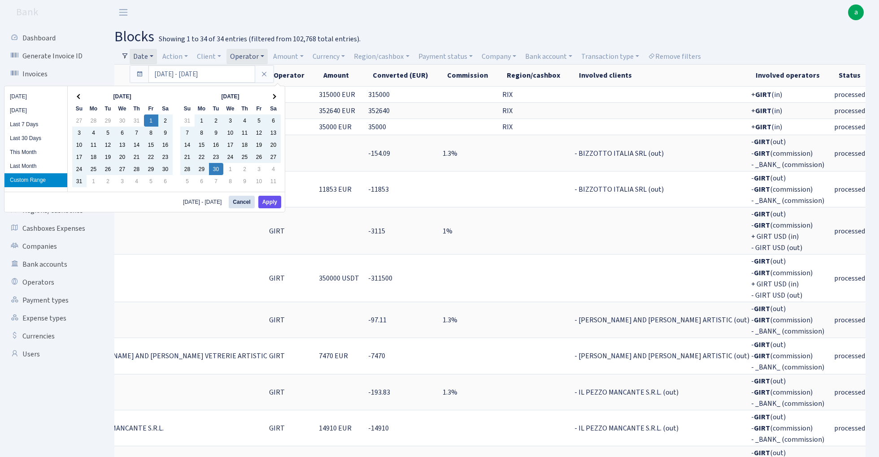
click at [270, 201] on button "Apply" at bounding box center [269, 202] width 23 height 13
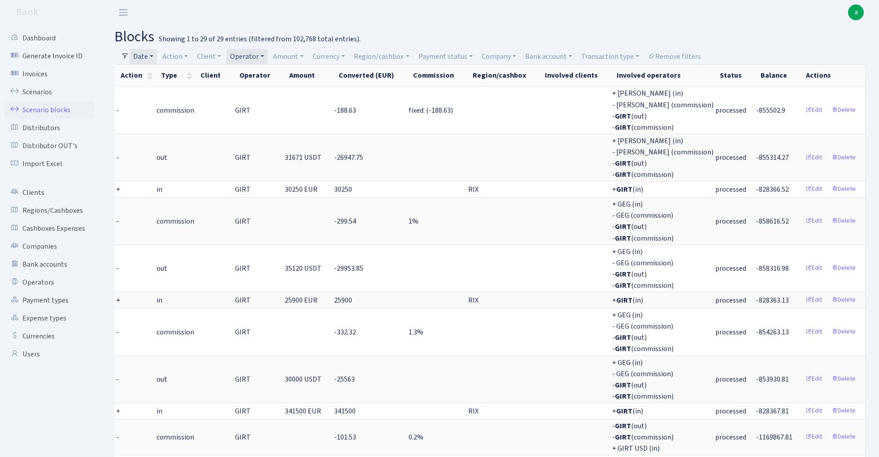
scroll to position [0, 37]
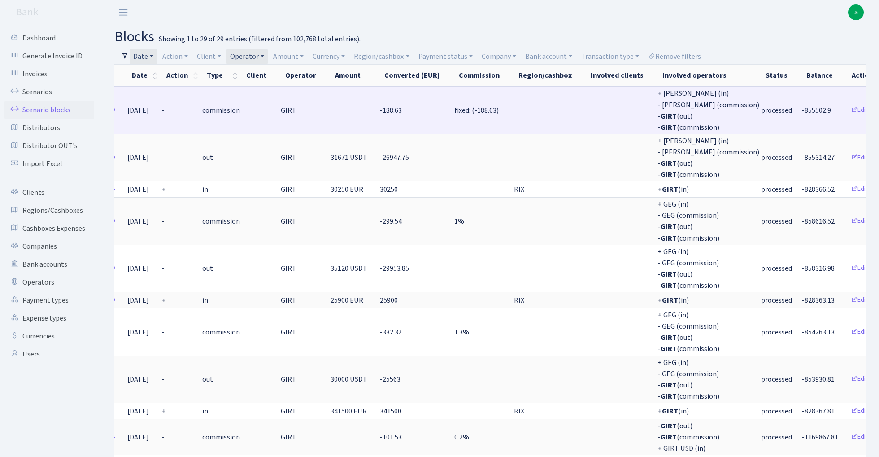
click at [802, 109] on span "-855502.9" at bounding box center [816, 110] width 29 height 10
copy span "855502.9"
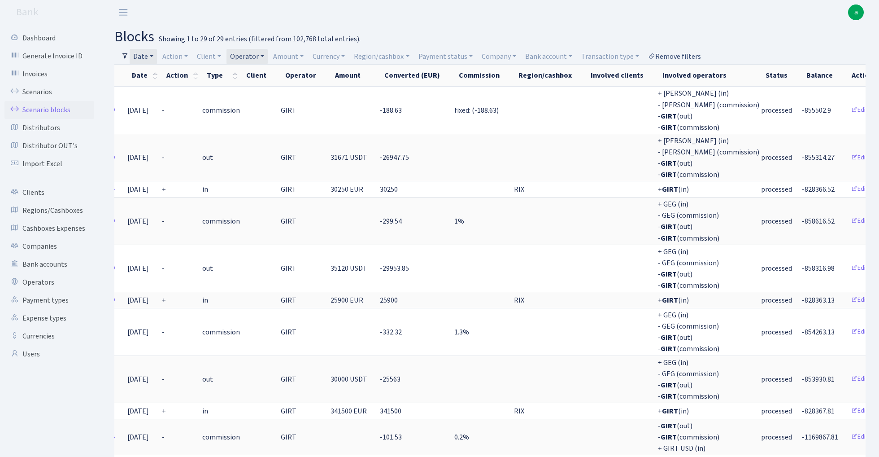
click at [693, 54] on link "Remove filters" at bounding box center [675, 56] width 60 height 15
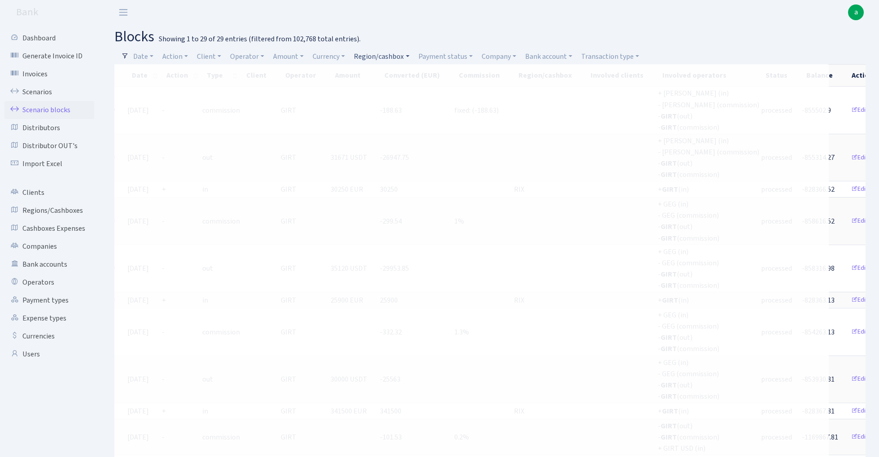
click at [388, 57] on link "Region/cashbox" at bounding box center [381, 56] width 62 height 15
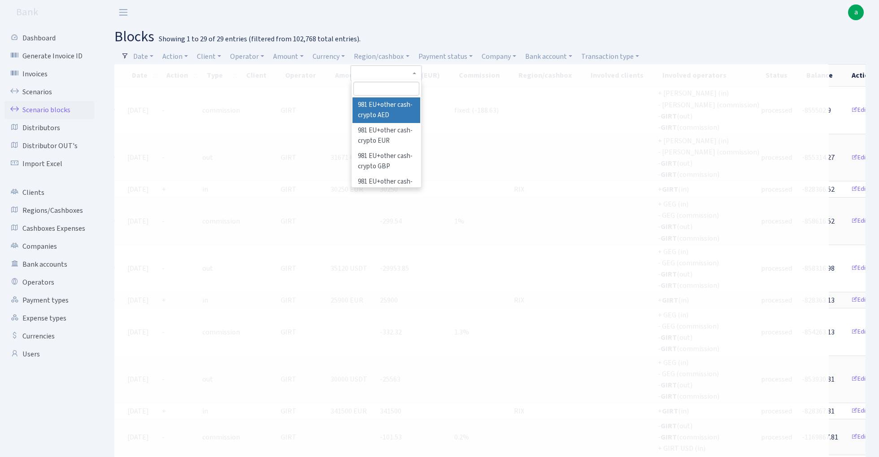
click at [383, 89] on input "search" at bounding box center [387, 89] width 66 height 14
type input "[PERSON_NAME]"
click at [405, 103] on li "RIX" at bounding box center [387, 105] width 68 height 16
